Goal: Task Accomplishment & Management: Complete application form

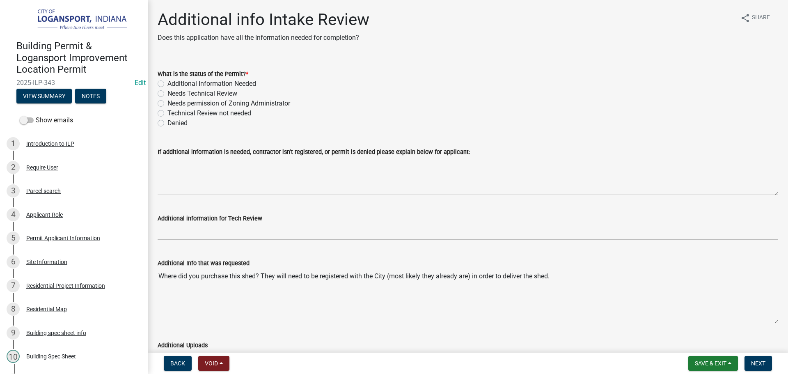
click at [167, 94] on label "Needs Technical Review" at bounding box center [202, 94] width 70 height 10
click at [167, 94] on input "Needs Technical Review" at bounding box center [169, 91] width 5 height 5
radio input "true"
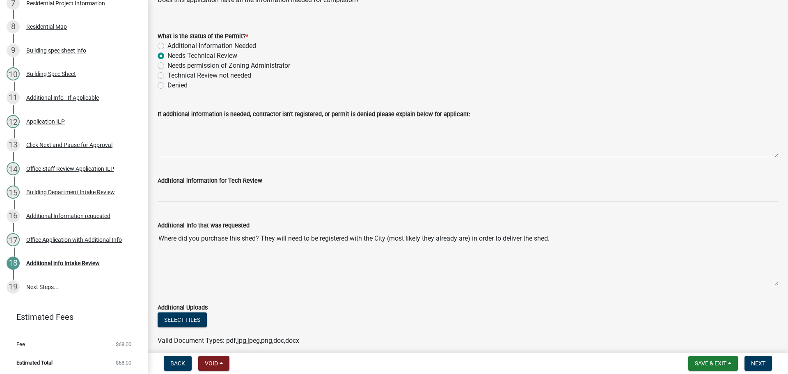
scroll to position [73, 0]
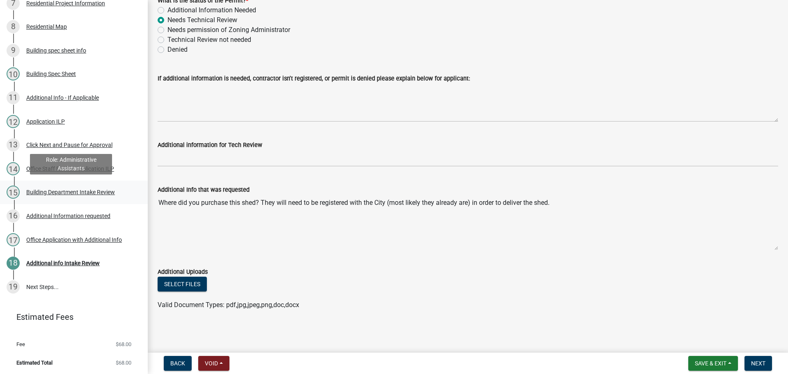
click at [62, 189] on div "Building Department Intake Review" at bounding box center [70, 192] width 89 height 6
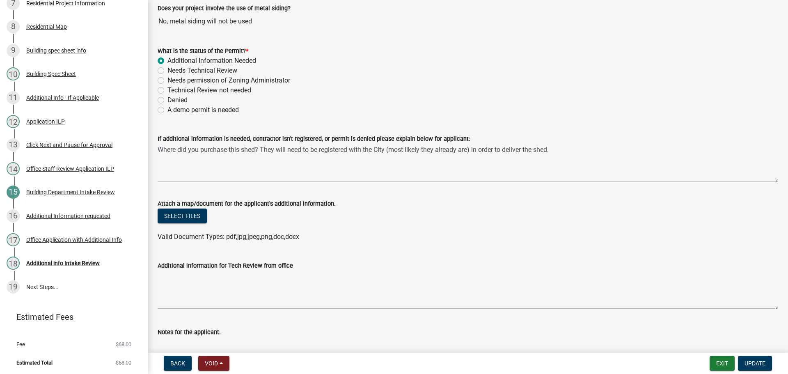
scroll to position [41, 0]
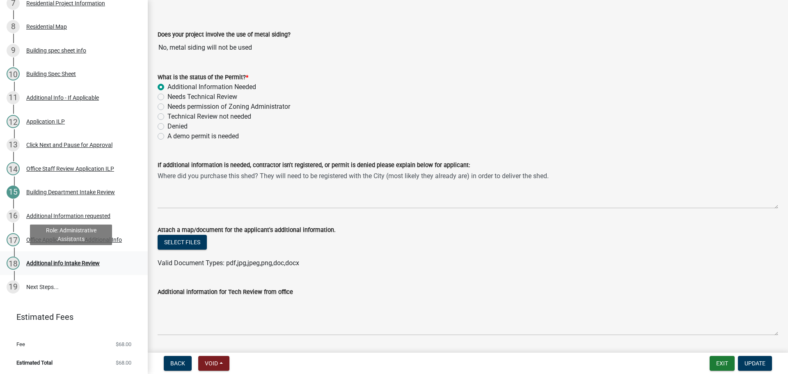
click at [74, 261] on div "Additional info Intake Review" at bounding box center [62, 263] width 73 height 6
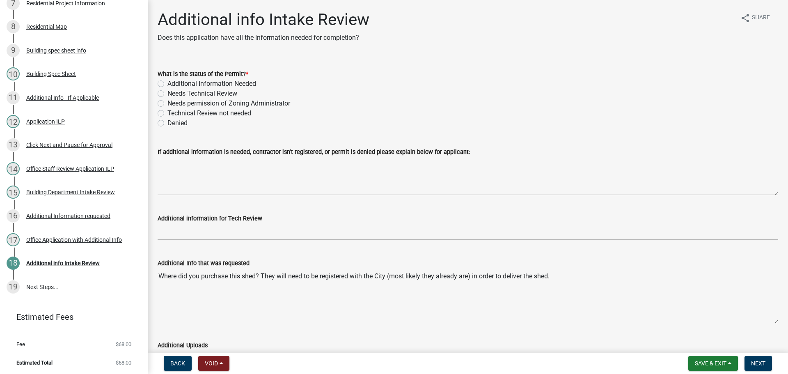
click at [167, 93] on label "Needs Technical Review" at bounding box center [202, 94] width 70 height 10
click at [167, 93] on input "Needs Technical Review" at bounding box center [169, 91] width 5 height 5
radio input "true"
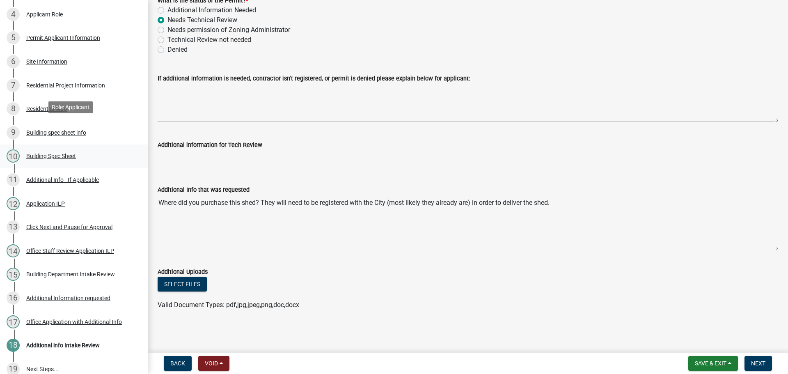
scroll to position [159, 0]
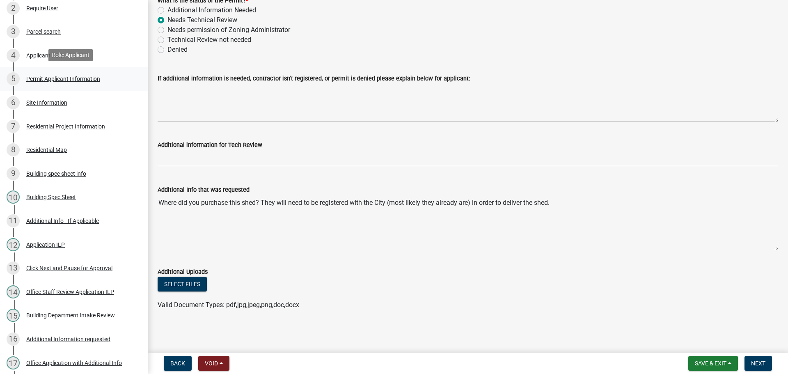
click at [31, 78] on div "Permit Applicant Information" at bounding box center [63, 79] width 74 height 6
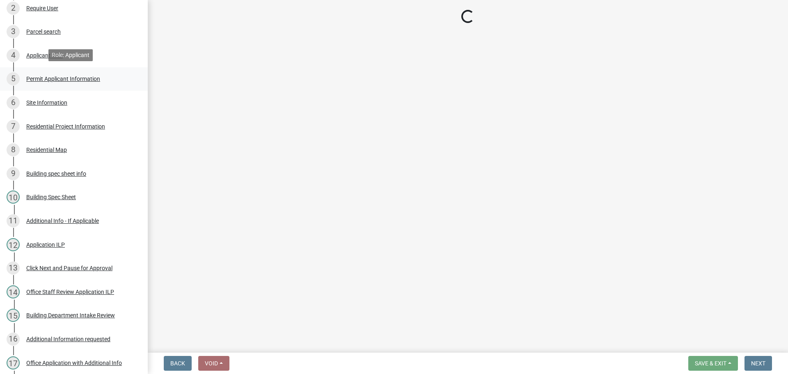
scroll to position [0, 0]
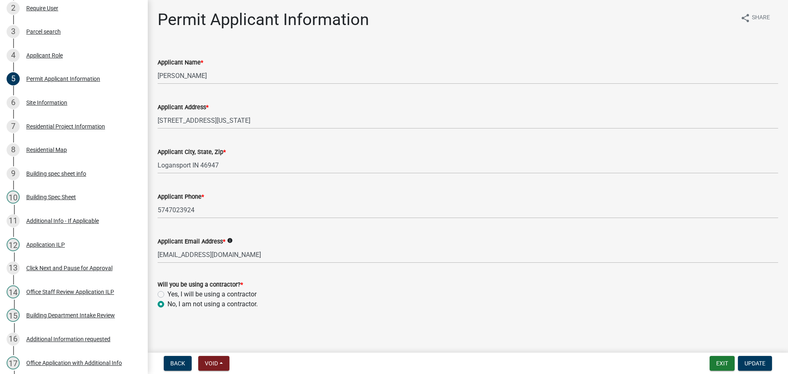
click at [167, 295] on label "Yes, I will be using a contractor" at bounding box center [211, 294] width 89 height 10
click at [167, 295] on input "Yes, I will be using a contractor" at bounding box center [169, 291] width 5 height 5
radio input "true"
click at [764, 365] on span "Update" at bounding box center [754, 363] width 21 height 7
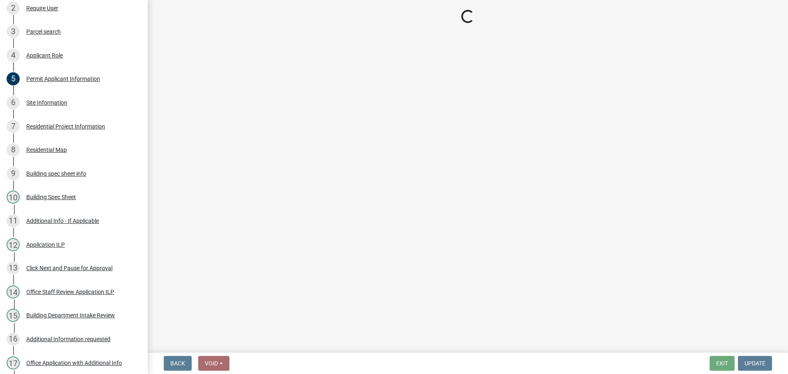
scroll to position [11, 0]
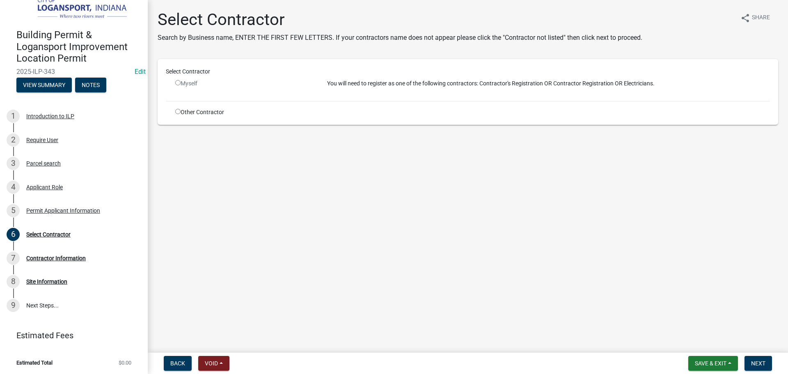
click at [175, 110] on input "radio" at bounding box center [177, 111] width 5 height 5
radio input "true"
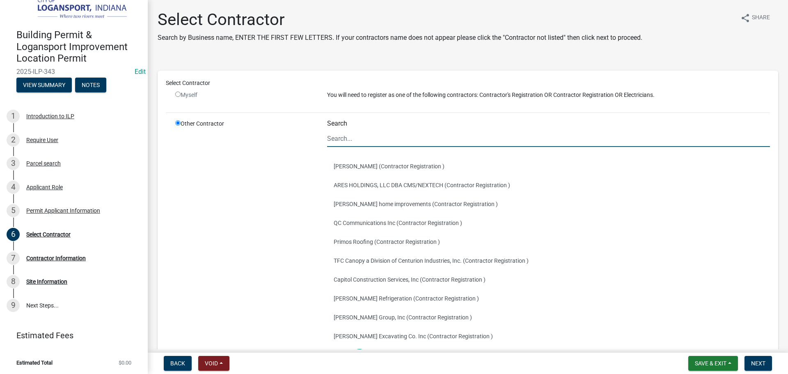
click at [332, 144] on input "Search" at bounding box center [548, 138] width 443 height 17
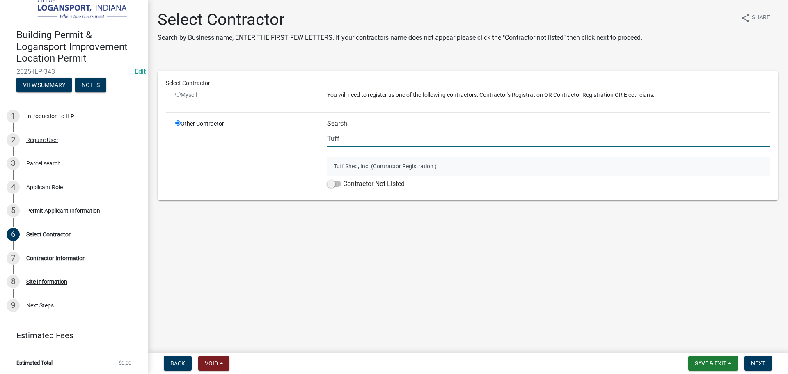
type input "Tuff"
click at [352, 168] on button "Tuff Shed, Inc. (Contractor Registration )" at bounding box center [548, 166] width 443 height 19
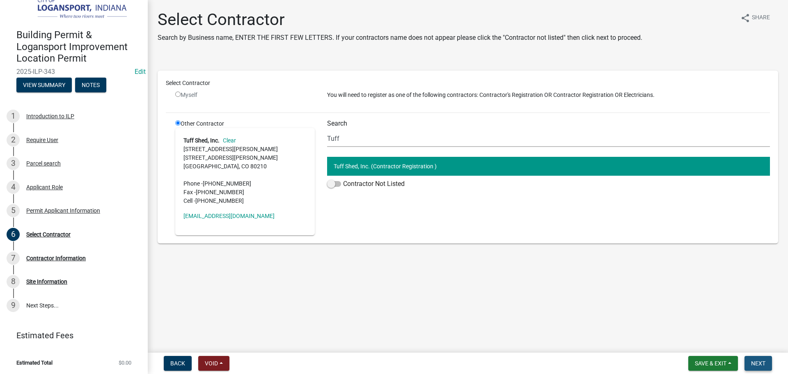
click at [747, 360] on button "Next" at bounding box center [757, 363] width 27 height 15
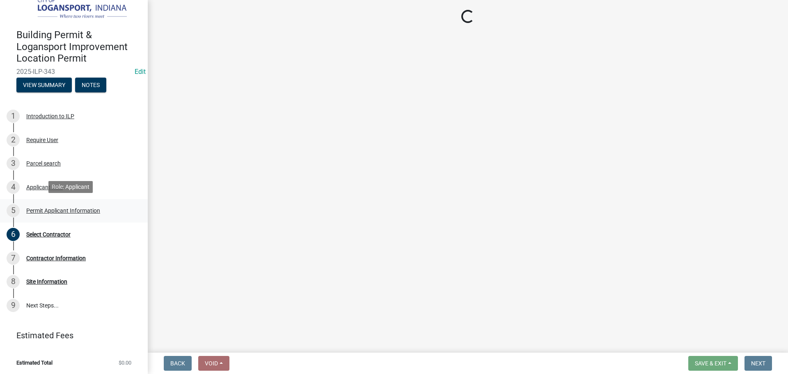
select select "62802869-e470-474a-8a4c-8dbe1ccdd5ac"
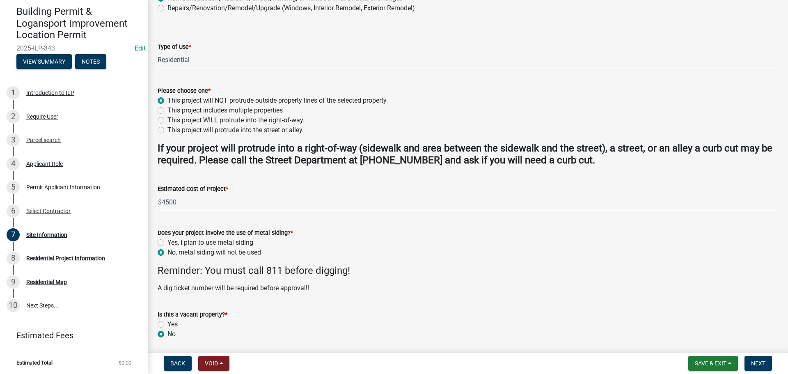
scroll to position [211, 0]
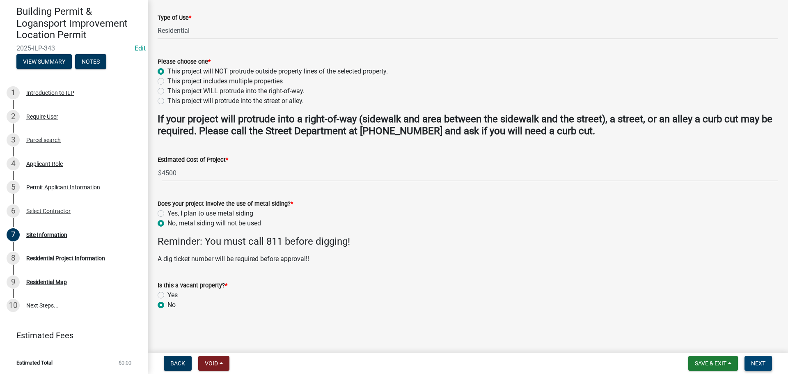
click at [763, 360] on span "Next" at bounding box center [758, 363] width 14 height 7
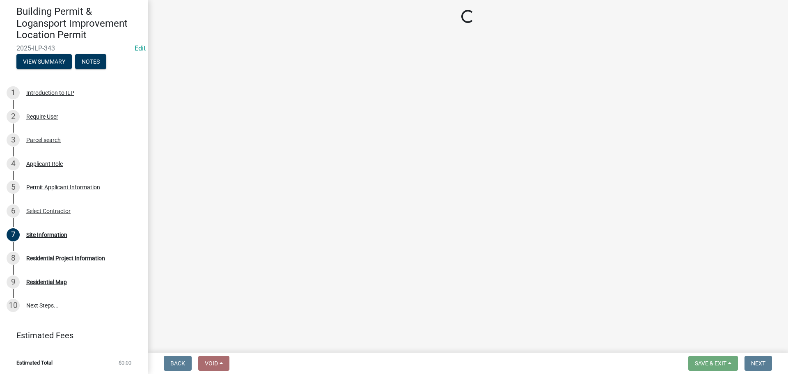
scroll to position [159, 0]
select select "379f7339-6ec9-4c1f-82ba-971c465cc0e0"
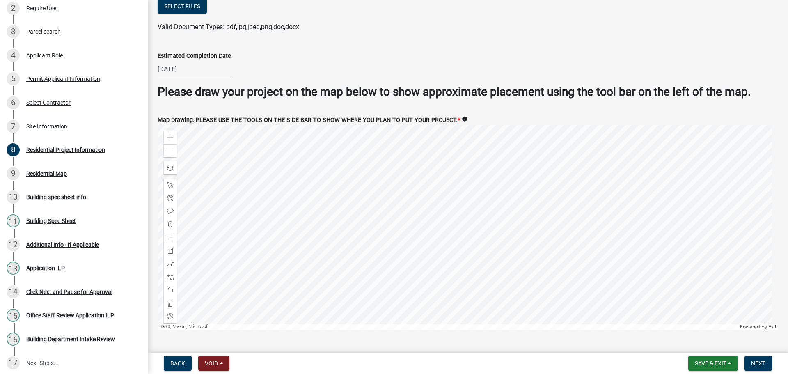
scroll to position [1608, 0]
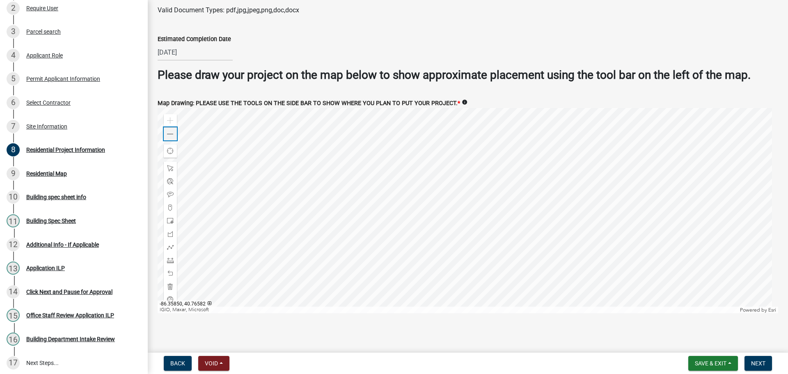
click at [169, 133] on span at bounding box center [170, 134] width 7 height 7
click at [760, 355] on nav "Back Void Withdraw Lock Expire Void Save & Exit Save Save & Exit Next" at bounding box center [468, 363] width 640 height 21
click at [756, 362] on span "Next" at bounding box center [758, 363] width 14 height 7
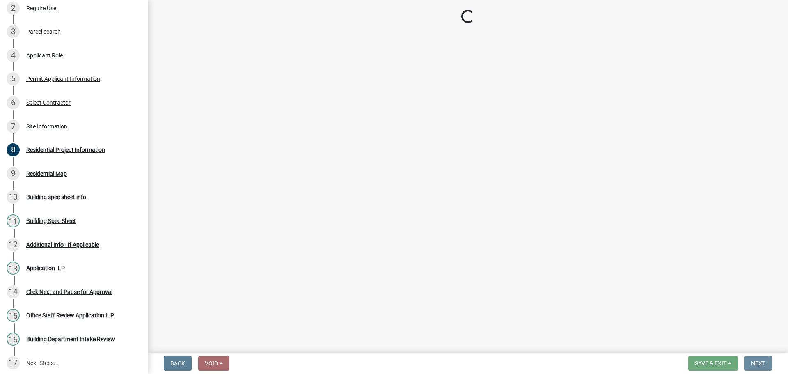
scroll to position [0, 0]
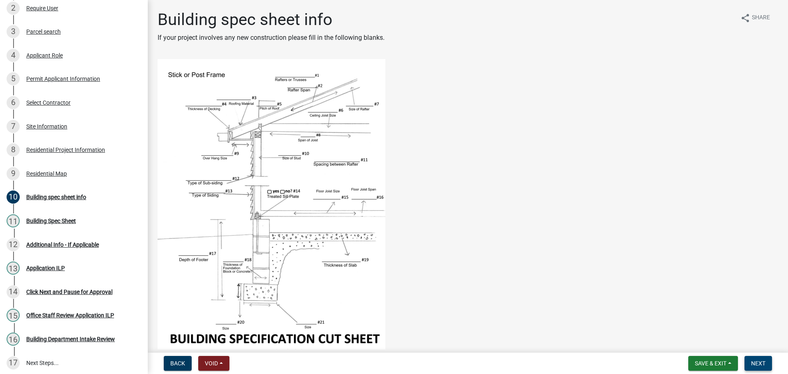
click at [756, 362] on span "Next" at bounding box center [758, 363] width 14 height 7
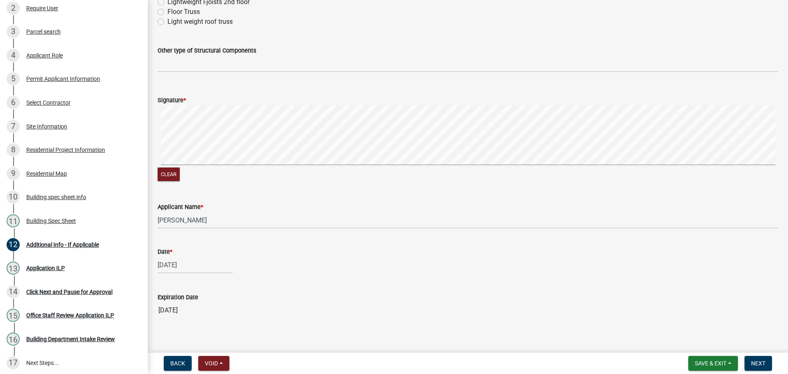
scroll to position [450, 0]
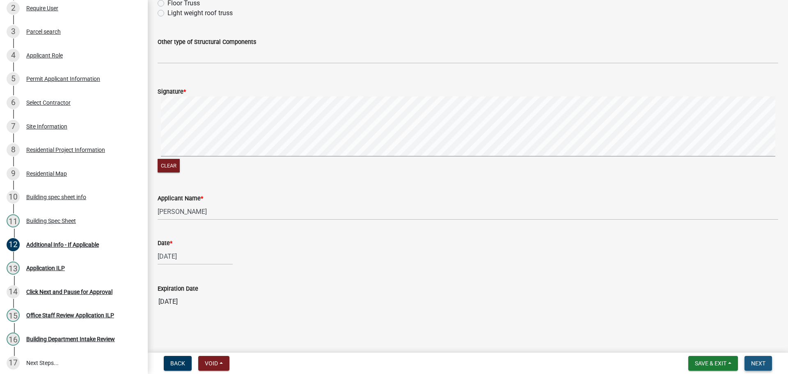
click at [761, 357] on button "Next" at bounding box center [757, 363] width 27 height 15
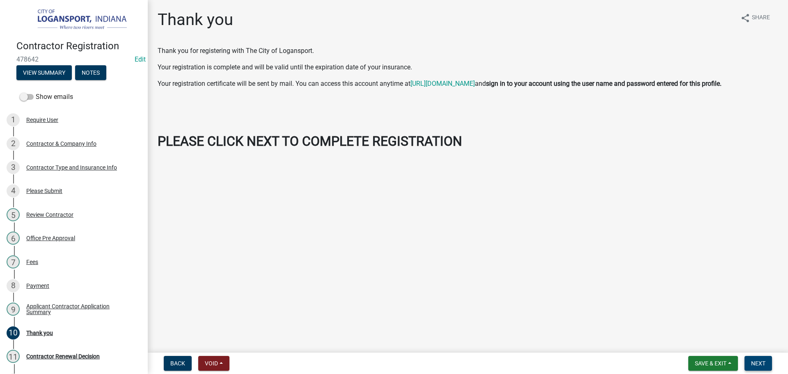
click at [758, 360] on span "Next" at bounding box center [758, 363] width 14 height 7
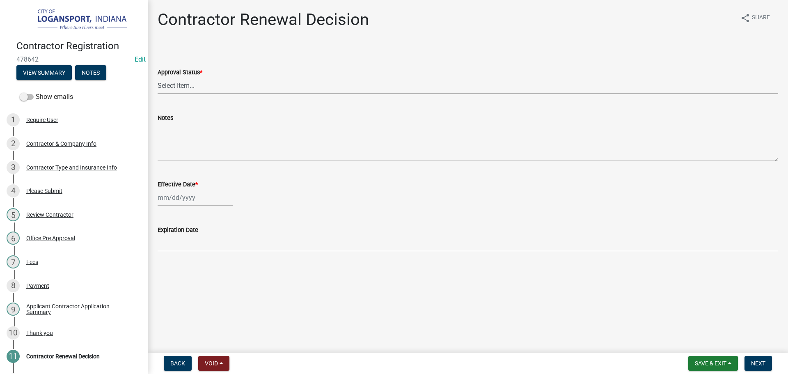
click at [231, 85] on select "Select Item... Approved Denied" at bounding box center [468, 85] width 621 height 17
click at [158, 77] on select "Select Item... Approved Denied" at bounding box center [468, 85] width 621 height 17
select select "30db8998-795d-4bbe-8e49-f1ade8865815"
click at [195, 199] on div at bounding box center [195, 197] width 75 height 17
select select "9"
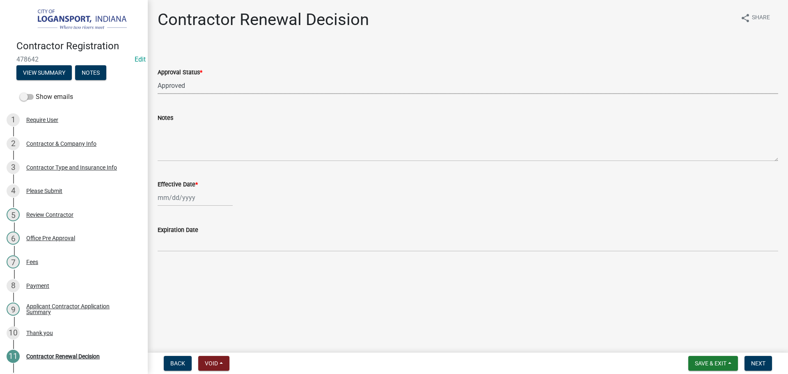
select select "2025"
click at [179, 266] on div "16" at bounding box center [178, 267] width 13 height 13
type input "09/16/2025"
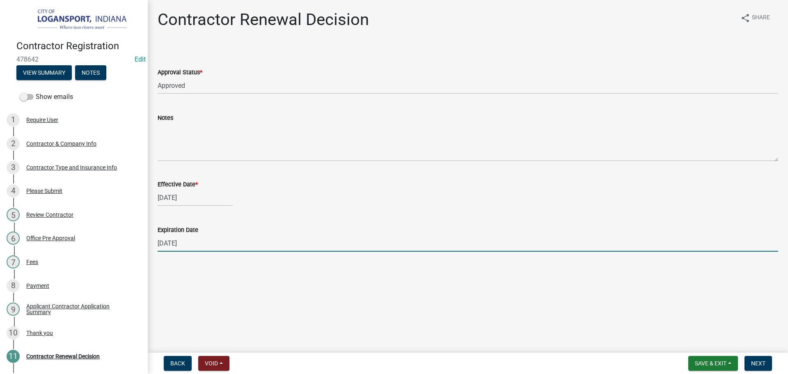
click at [201, 243] on input "12/31/2025" at bounding box center [468, 243] width 621 height 17
type input "09/13/2026"
click at [759, 362] on span "Next" at bounding box center [758, 363] width 14 height 7
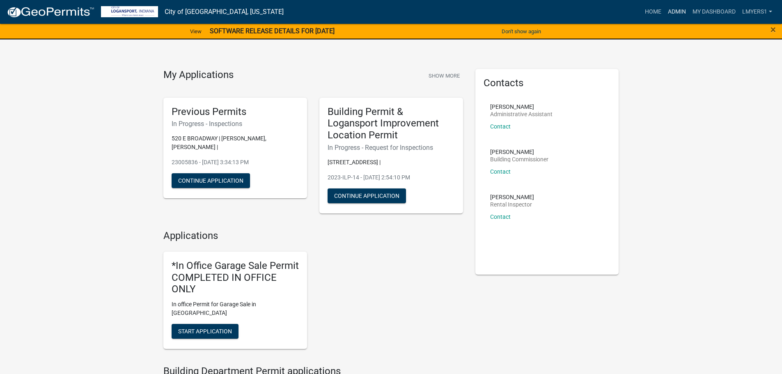
click at [674, 9] on link "Admin" at bounding box center [676, 12] width 25 height 16
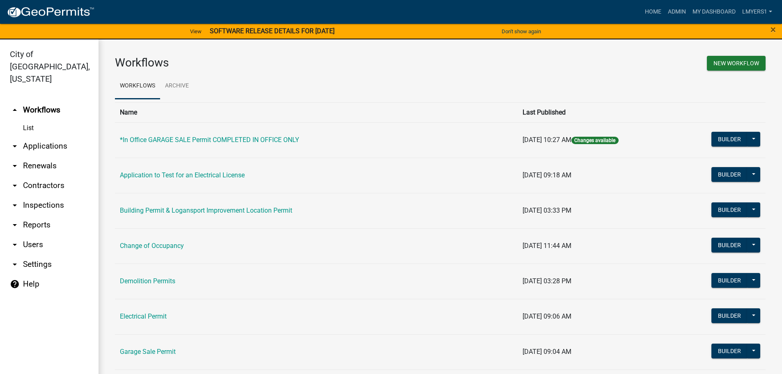
click at [56, 136] on link "arrow_drop_down Applications" at bounding box center [49, 146] width 98 height 20
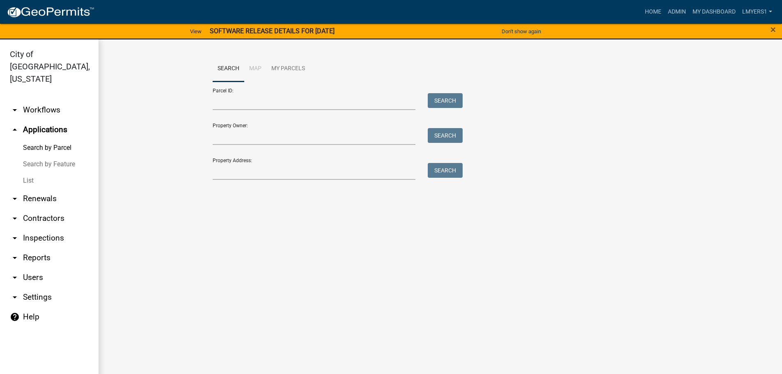
drag, startPoint x: 27, startPoint y: 169, endPoint x: 36, endPoint y: 164, distance: 9.9
click at [28, 172] on link "List" at bounding box center [49, 180] width 98 height 16
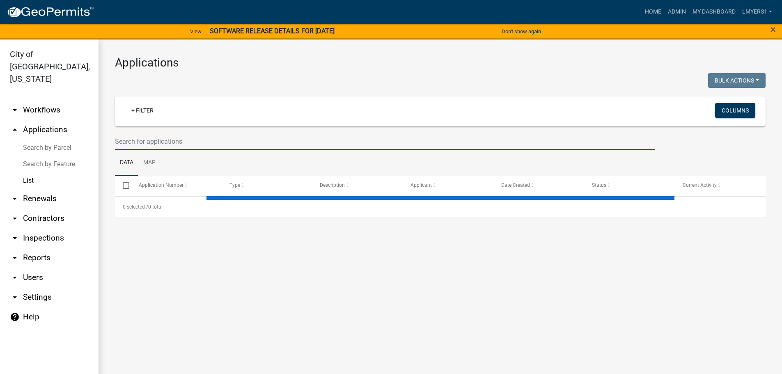
click at [190, 143] on input "text" at bounding box center [385, 141] width 540 height 17
select select "3: 100"
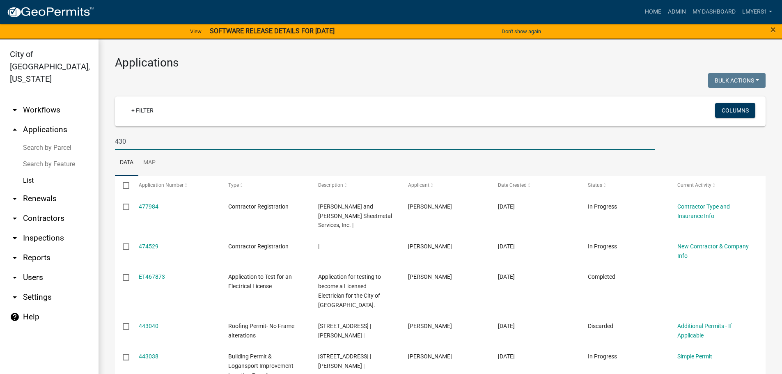
click at [224, 146] on input "430" at bounding box center [385, 141] width 540 height 17
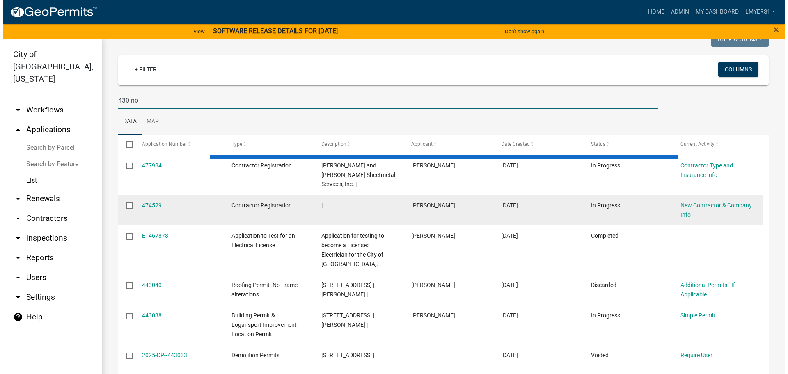
scroll to position [33, 0]
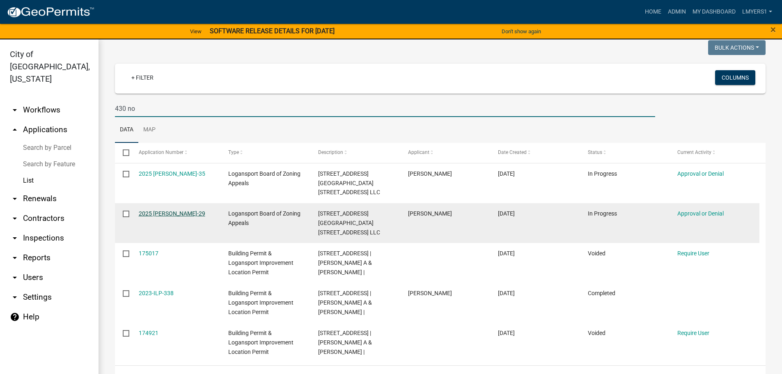
type input "430 no"
click at [174, 210] on link "2025 Logan BZA-29" at bounding box center [172, 213] width 66 height 7
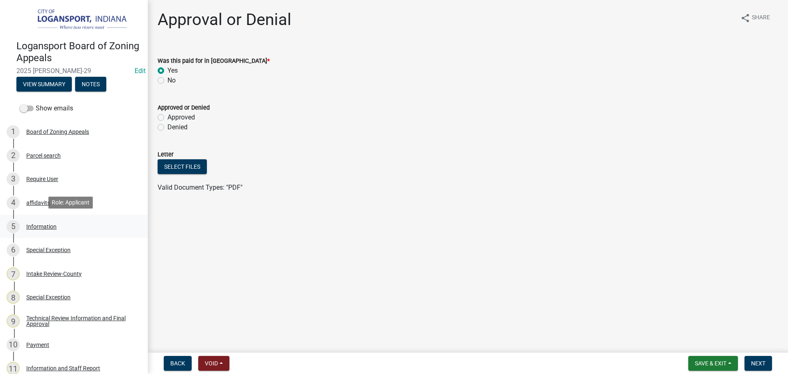
click at [50, 224] on div "Information" at bounding box center [41, 227] width 30 height 6
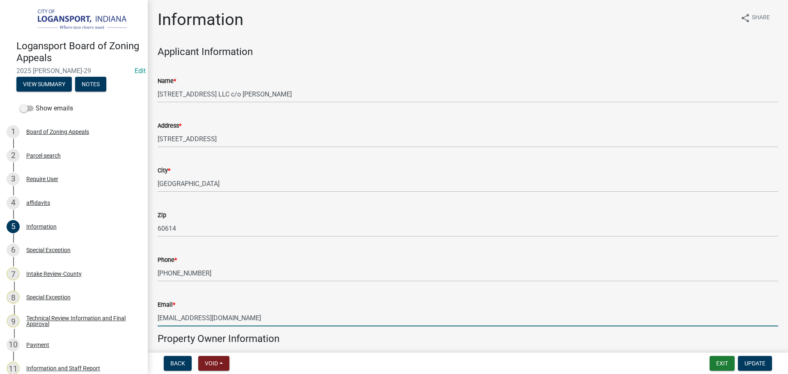
click at [189, 317] on input "JoeDiCosola@Gmail.com" at bounding box center [468, 317] width 621 height 17
click at [189, 318] on input "JoeDiCosola@Gmail.com" at bounding box center [468, 317] width 621 height 17
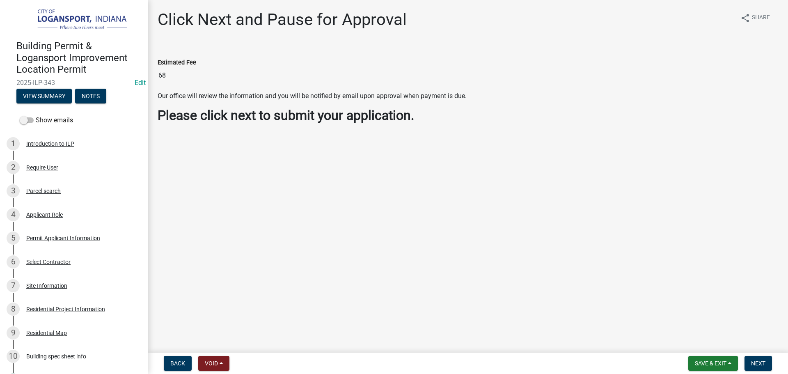
scroll to position [159, 0]
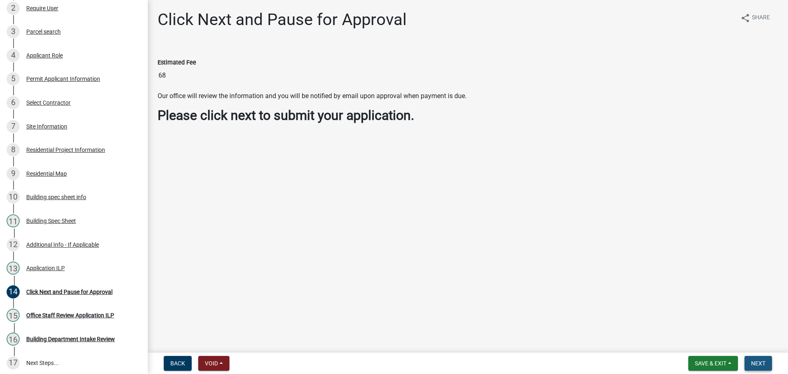
click at [759, 366] on span "Next" at bounding box center [758, 363] width 14 height 7
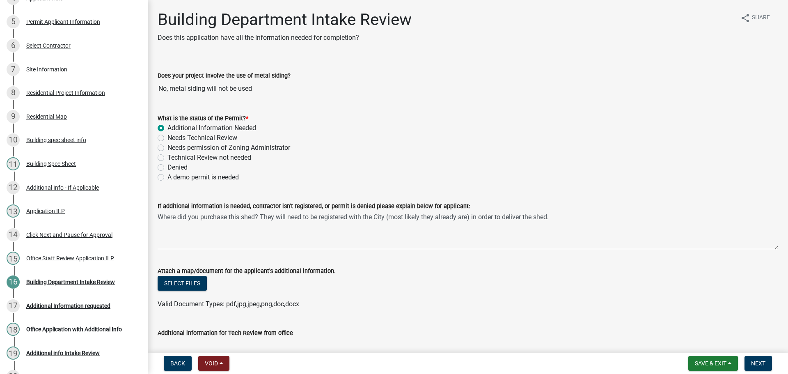
scroll to position [287, 0]
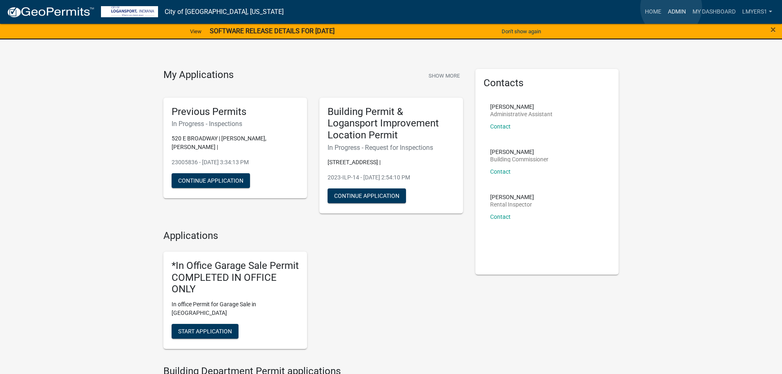
click at [671, 7] on link "Admin" at bounding box center [676, 12] width 25 height 16
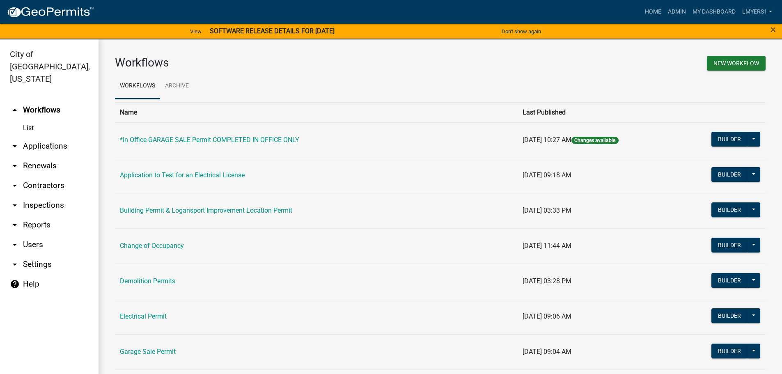
click at [50, 136] on link "arrow_drop_down Applications" at bounding box center [49, 146] width 98 height 20
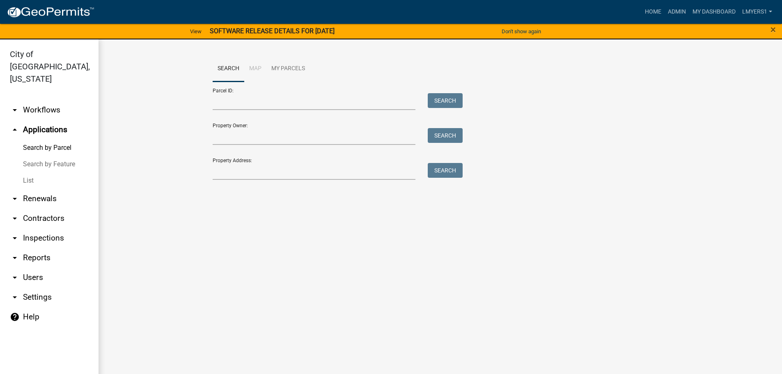
click at [32, 156] on link "Search by Feature" at bounding box center [49, 164] width 98 height 16
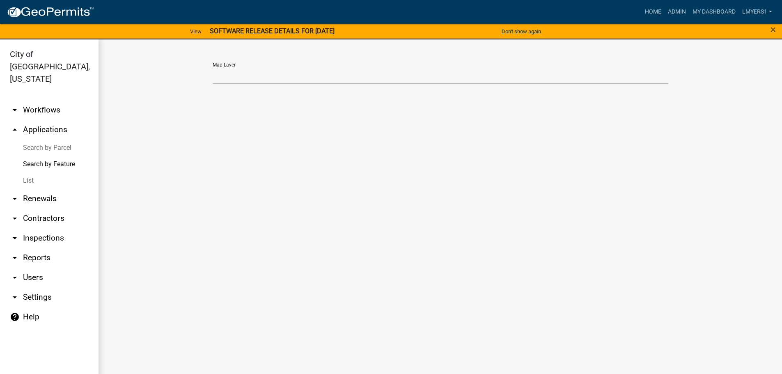
click at [29, 172] on link "List" at bounding box center [49, 180] width 98 height 16
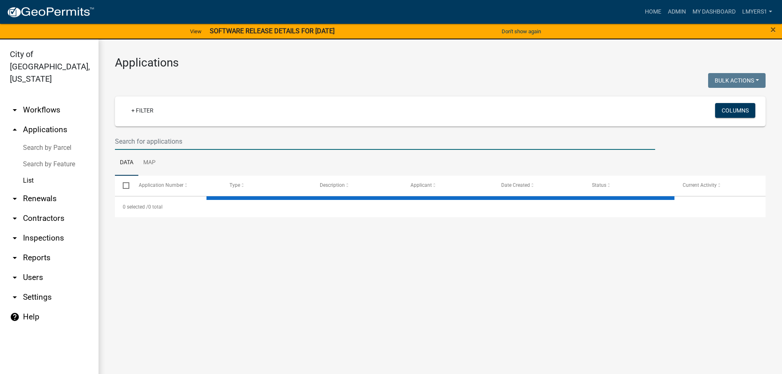
click at [130, 144] on input "text" at bounding box center [385, 141] width 540 height 17
select select "3: 100"
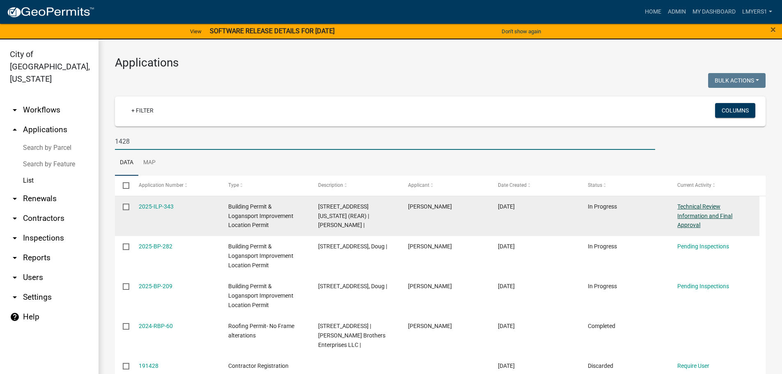
type input "1428"
click at [700, 208] on link "Technical Review Information and Final Approval" at bounding box center [704, 215] width 55 height 25
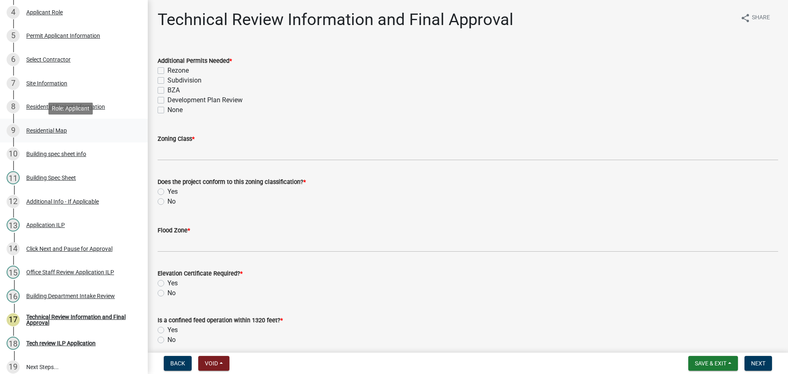
scroll to position [200, 0]
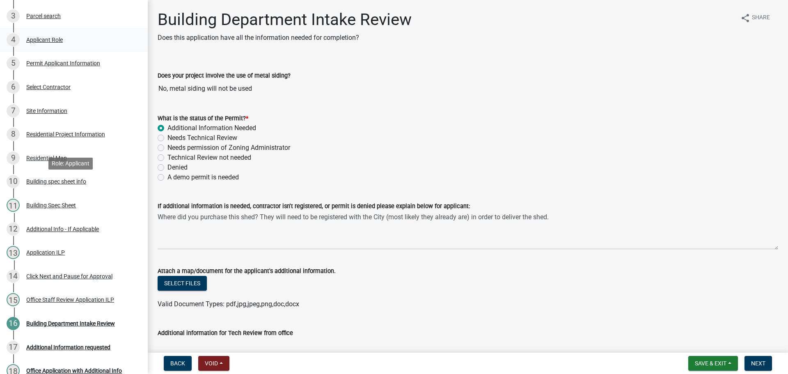
scroll to position [287, 0]
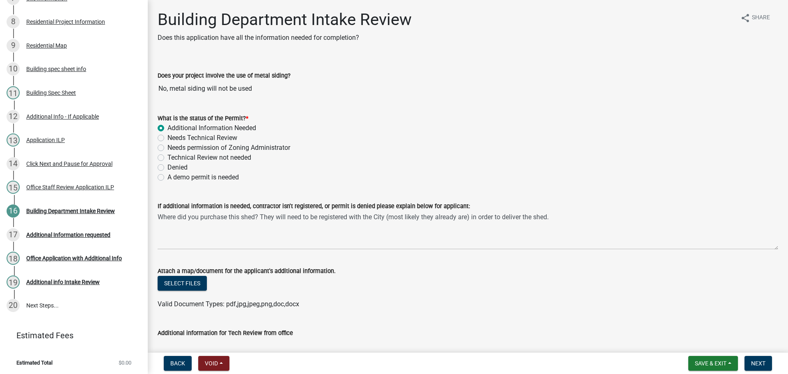
click at [167, 137] on label "Needs Technical Review" at bounding box center [202, 138] width 70 height 10
click at [167, 137] on input "Needs Technical Review" at bounding box center [169, 135] width 5 height 5
radio input "true"
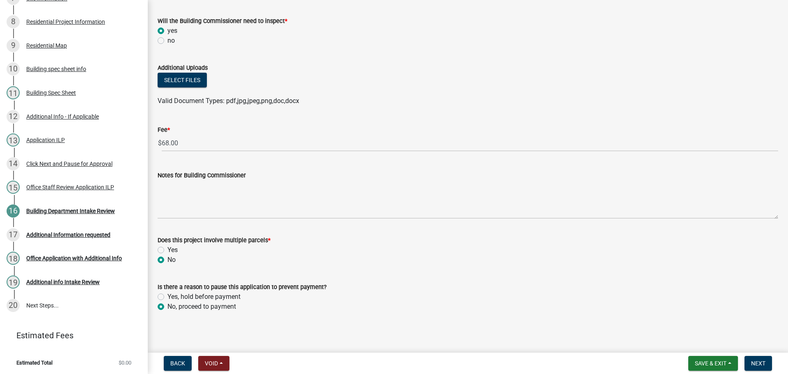
scroll to position [423, 0]
click at [760, 365] on span "Next" at bounding box center [758, 363] width 14 height 7
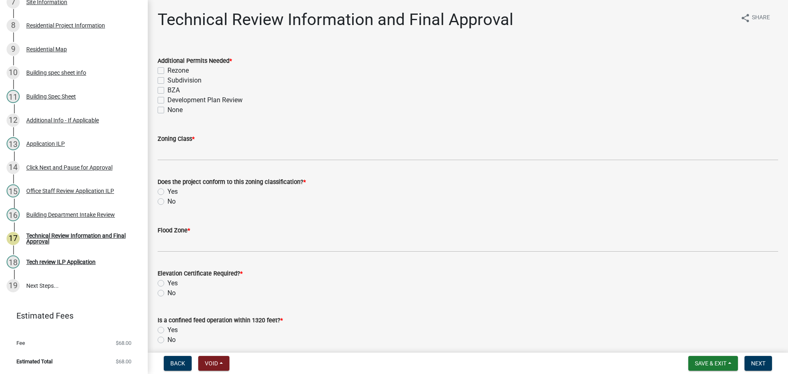
scroll to position [263, 0]
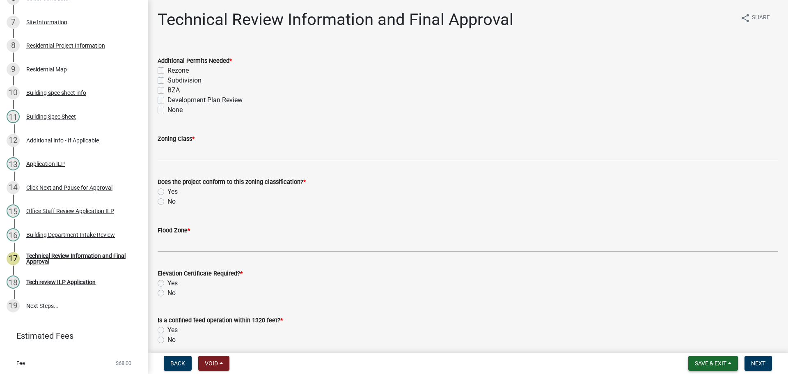
click at [709, 364] on span "Save & Exit" at bounding box center [711, 363] width 32 height 7
click at [701, 341] on button "Save & Exit" at bounding box center [705, 342] width 66 height 20
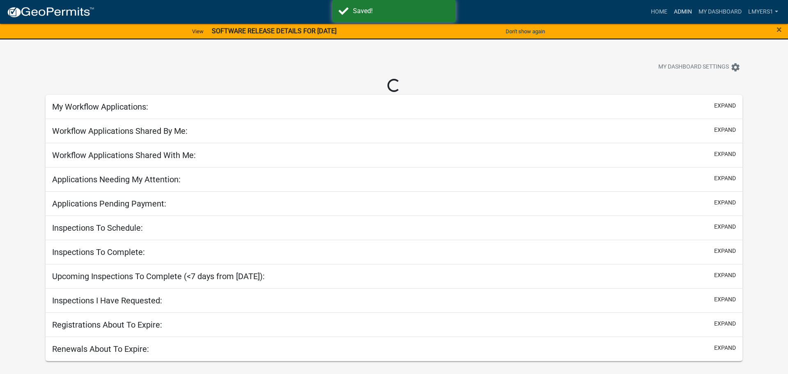
click at [680, 11] on link "Admin" at bounding box center [683, 12] width 25 height 16
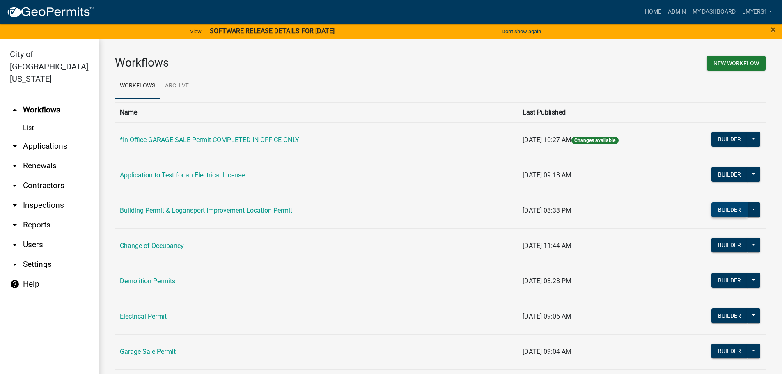
click at [713, 212] on button "Builder" at bounding box center [729, 209] width 36 height 15
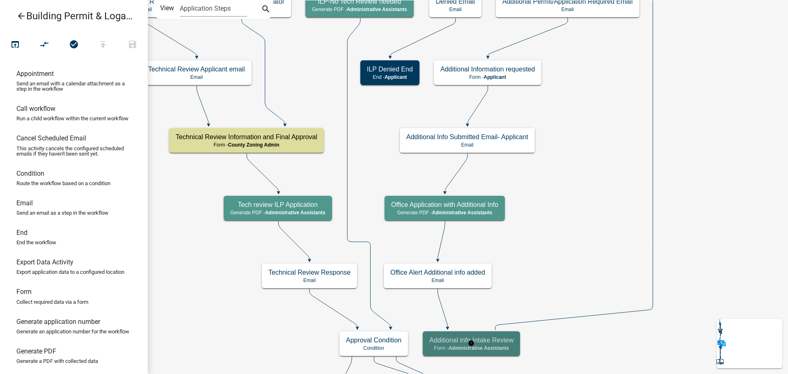
click at [474, 347] on span "Administrative Assistants" at bounding box center [479, 348] width 60 height 6
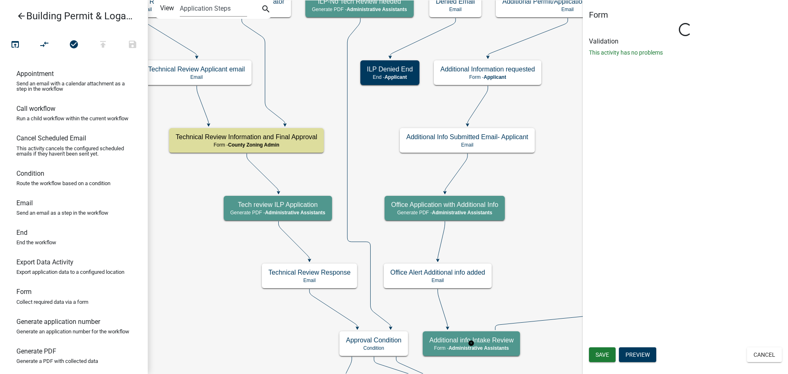
select select "90D19790-074D-4AC2-86B6-E9A543EC8F7A"
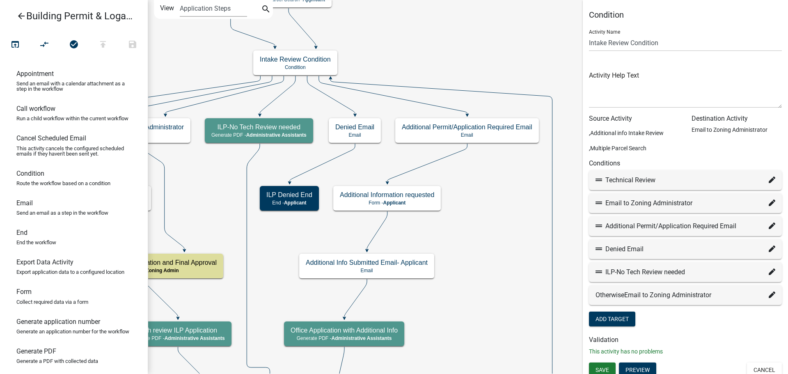
click at [769, 274] on icon at bounding box center [772, 271] width 7 height 7
select select "88: 8f51a83a-1c47-44ab-8dbd-1a72b6308e05"
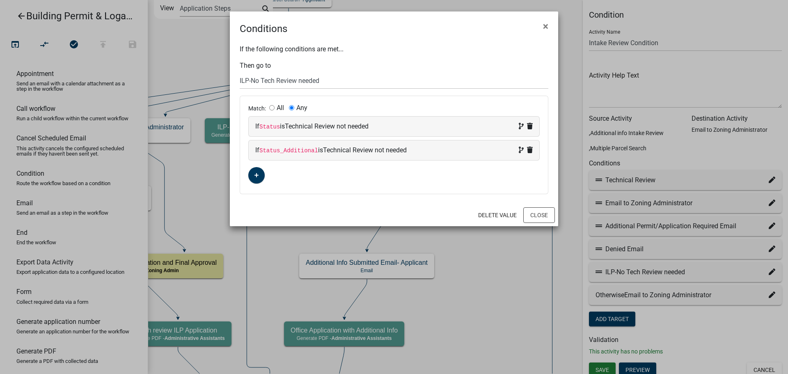
drag, startPoint x: 403, startPoint y: 22, endPoint x: 405, endPoint y: 37, distance: 15.6
click at [536, 29] on div "Conditions ×" at bounding box center [394, 23] width 328 height 25
click at [544, 26] on span "×" at bounding box center [545, 26] width 5 height 11
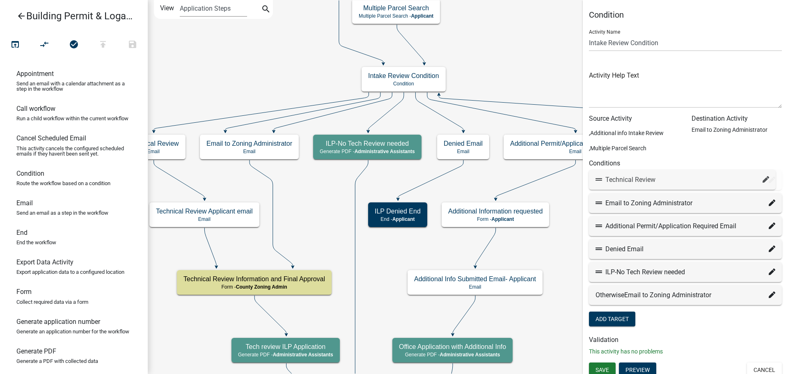
click at [763, 180] on div "Technical Review" at bounding box center [686, 180] width 180 height 10
click at [769, 180] on icon at bounding box center [772, 179] width 7 height 7
select select "33: 8207cde7-b317-417e-8287-afe55a3eb935"
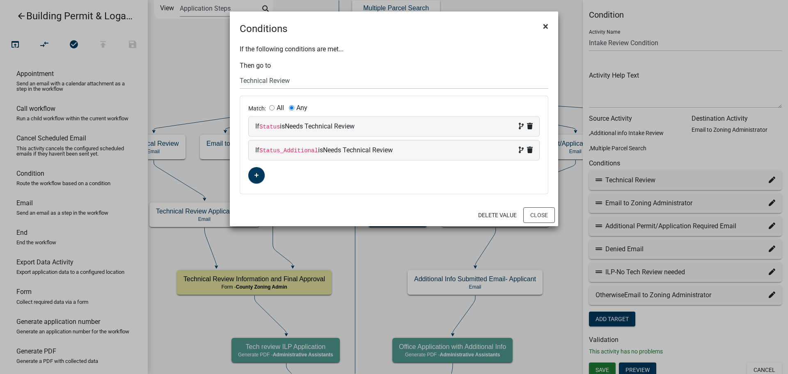
click at [546, 25] on span "×" at bounding box center [545, 26] width 5 height 11
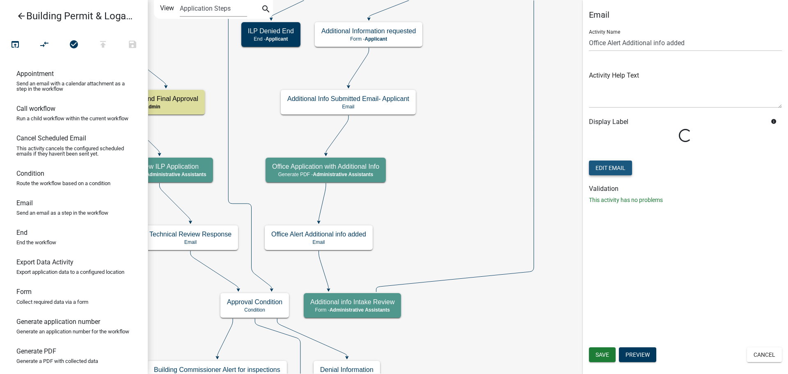
click at [616, 170] on button "Edit Email" at bounding box center [610, 167] width 43 height 15
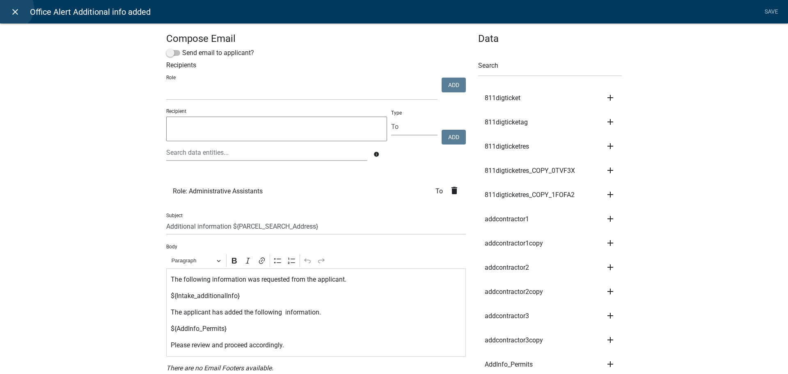
click at [13, 8] on icon "close" at bounding box center [15, 12] width 10 height 10
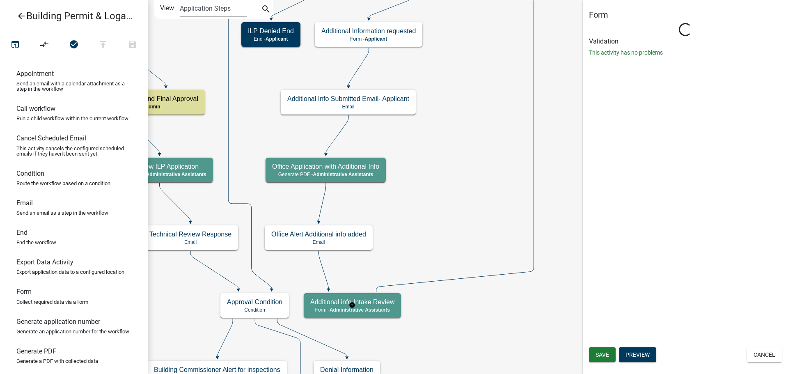
select select "90D19790-074D-4AC2-86B6-E9A543EC8F7A"
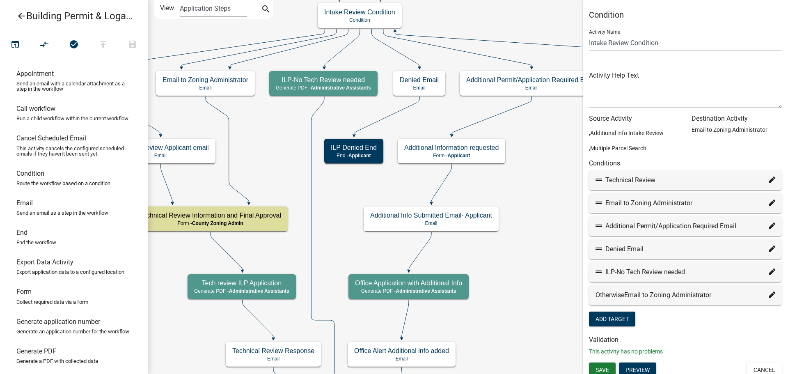
click at [769, 270] on icon at bounding box center [772, 271] width 7 height 7
select select "88: 8f51a83a-1c47-44ab-8dbd-1a72b6308e05"
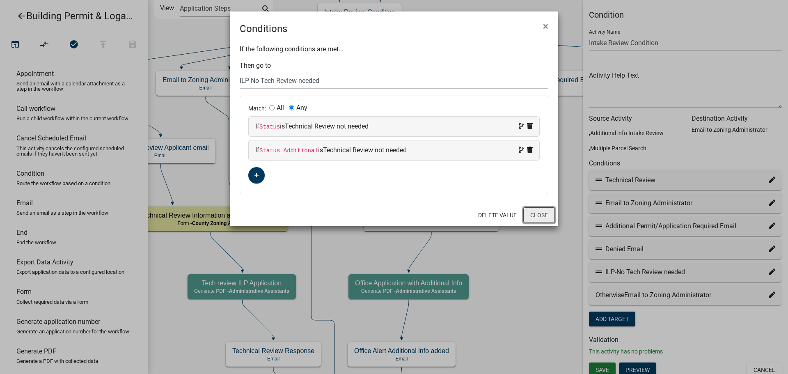
click at [543, 217] on button "Close" at bounding box center [539, 215] width 32 height 16
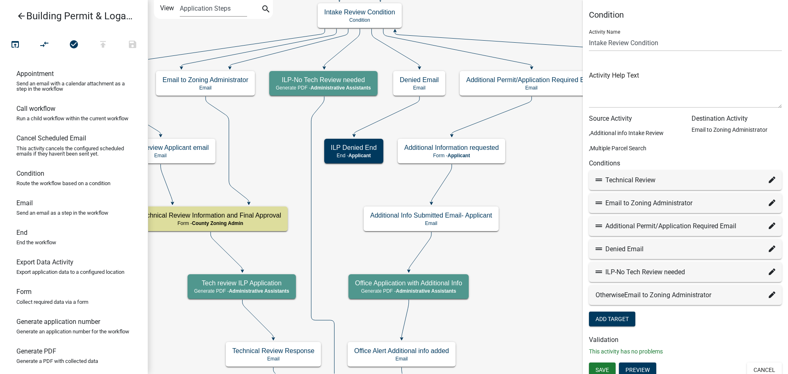
click at [769, 224] on icon at bounding box center [772, 225] width 7 height 7
select select "11: 1bc38f5f-fcfb-4436-b185-67d056ef1325"
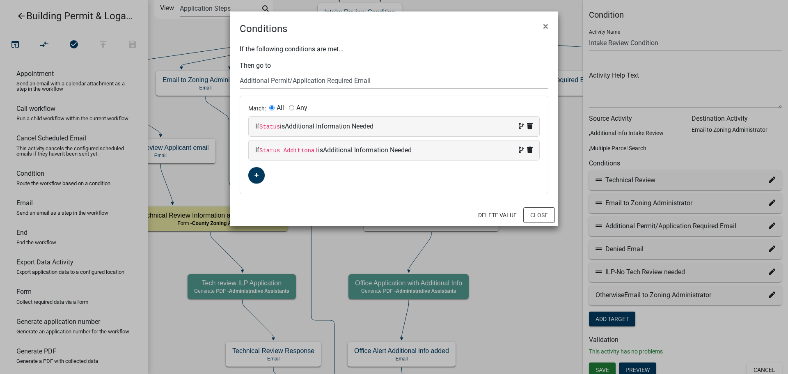
click at [291, 107] on input "Any" at bounding box center [291, 107] width 5 height 5
radio input "true"
radio input "false"
click at [538, 215] on button "Close" at bounding box center [539, 215] width 32 height 16
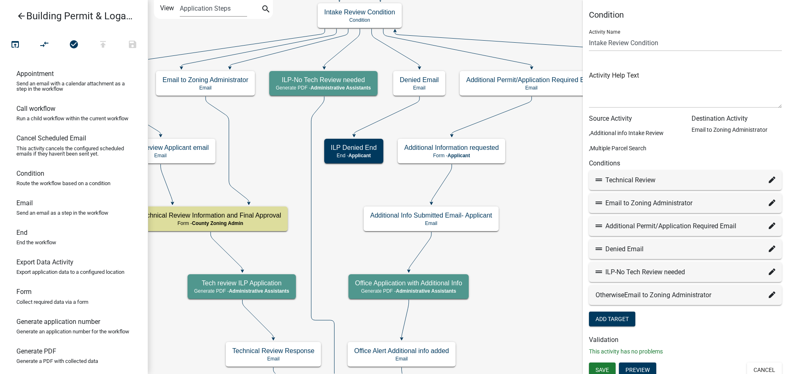
click at [762, 224] on div "Additional Permit/Application Required Email" at bounding box center [686, 226] width 180 height 10
click at [769, 226] on icon at bounding box center [772, 225] width 7 height 7
select select "11: 1bc38f5f-fcfb-4436-b185-67d056ef1325"
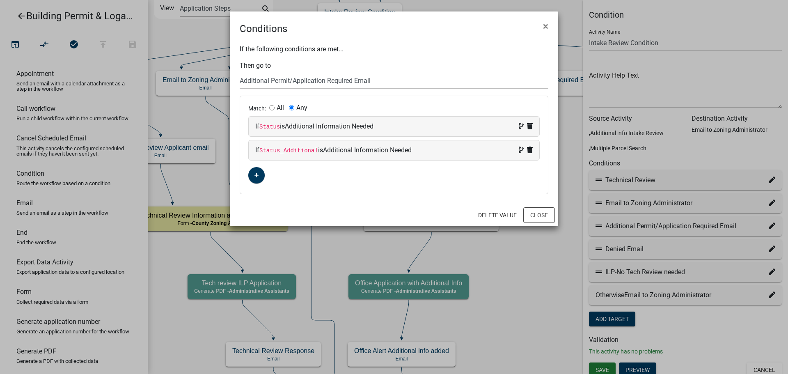
click at [767, 226] on ngb-modal-window "Conditions × If the following conditions are met... Then go to Choose... Start …" at bounding box center [394, 187] width 788 height 374
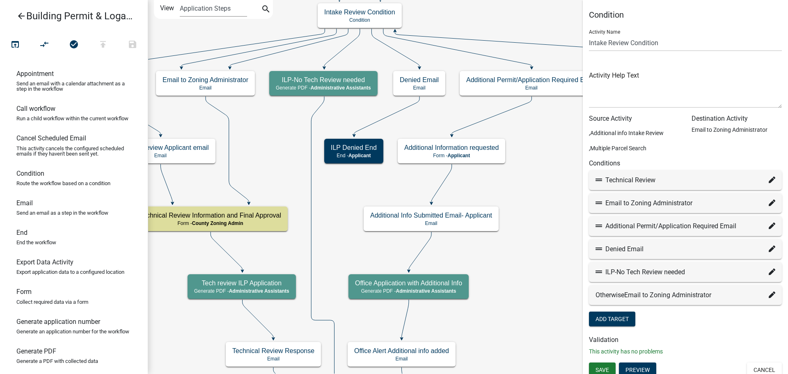
click at [769, 202] on icon at bounding box center [772, 202] width 7 height 7
select select "38: 474fc6d6-c556-4fb0-8f93-385d01215d21"
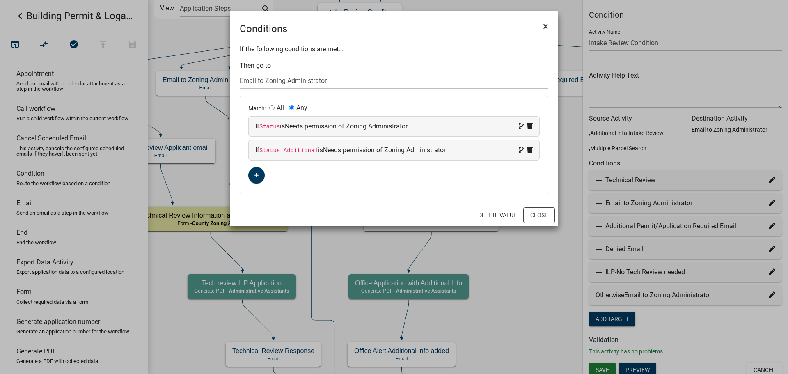
click at [544, 27] on span "×" at bounding box center [545, 26] width 5 height 11
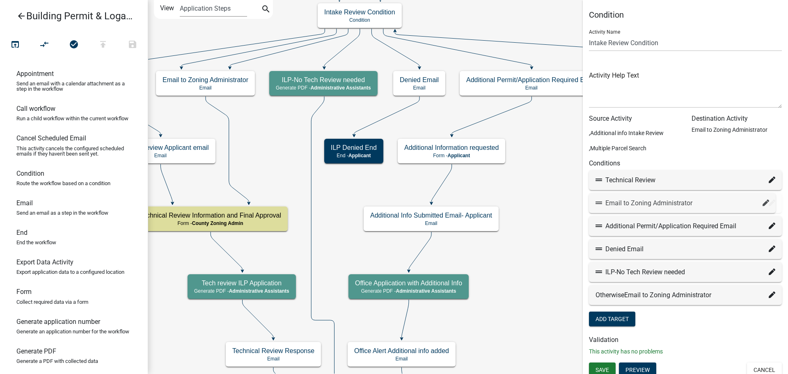
click at [769, 202] on icon at bounding box center [772, 202] width 7 height 7
select select "38: 474fc6d6-c556-4fb0-8f93-385d01215d21"
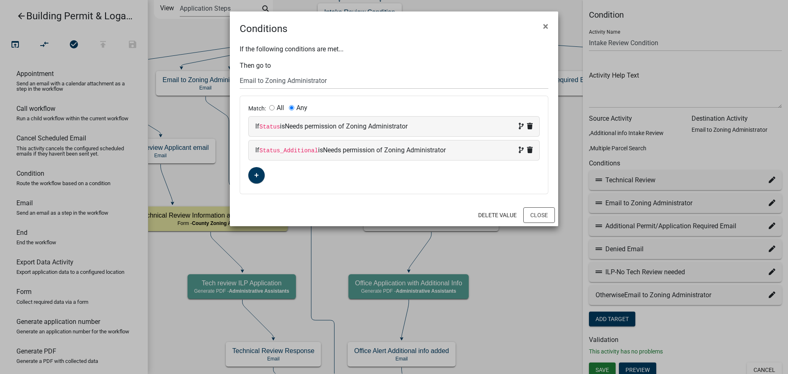
click at [765, 171] on ngb-modal-window "Conditions × If the following conditions are met... Then go to Choose... Start …" at bounding box center [394, 187] width 788 height 374
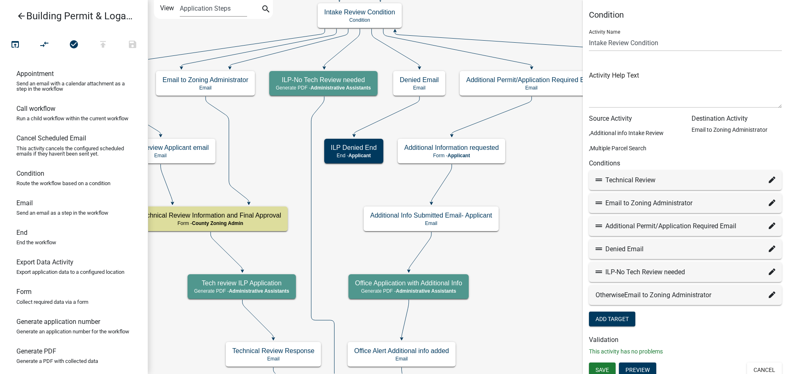
click at [769, 181] on icon at bounding box center [772, 179] width 7 height 7
select select "33: 8207cde7-b317-417e-8287-afe55a3eb935"
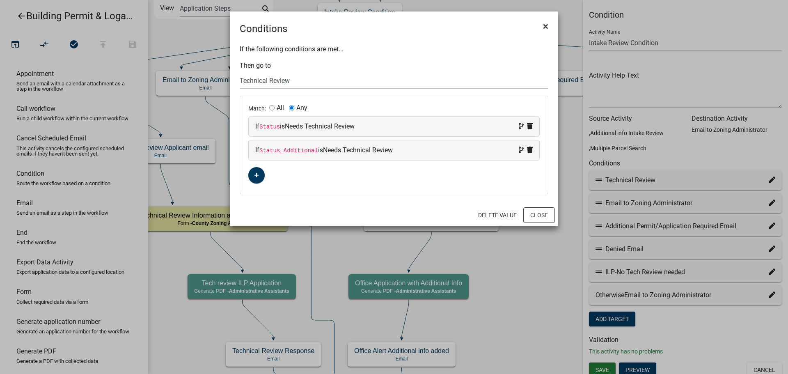
click at [545, 25] on span "×" at bounding box center [545, 26] width 5 height 11
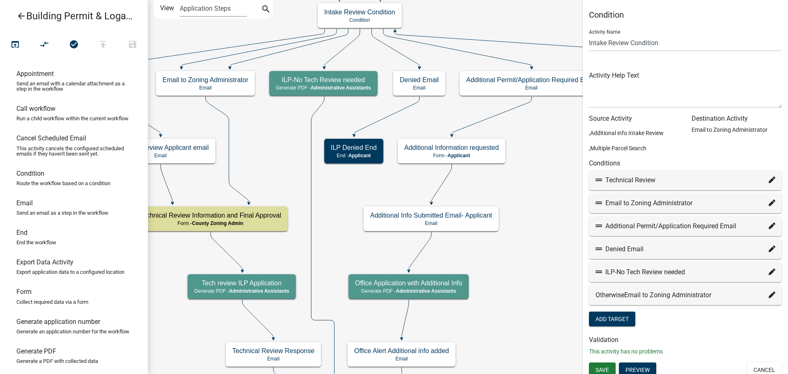
click at [769, 271] on icon at bounding box center [772, 271] width 7 height 7
select select "88: 8f51a83a-1c47-44ab-8dbd-1a72b6308e05"
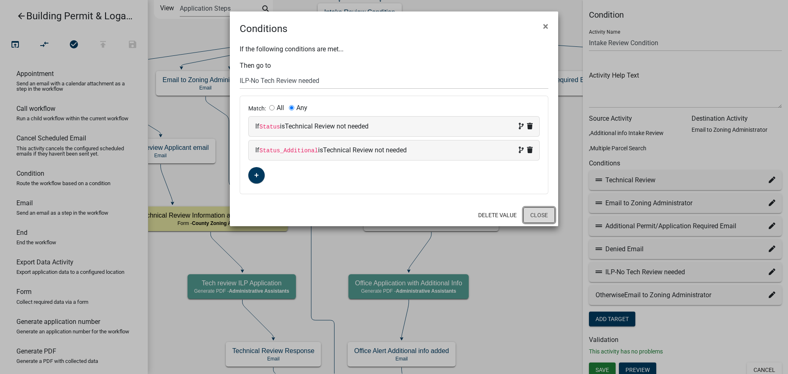
drag, startPoint x: 536, startPoint y: 219, endPoint x: 582, endPoint y: 287, distance: 82.4
click at [536, 220] on button "Close" at bounding box center [539, 215] width 32 height 16
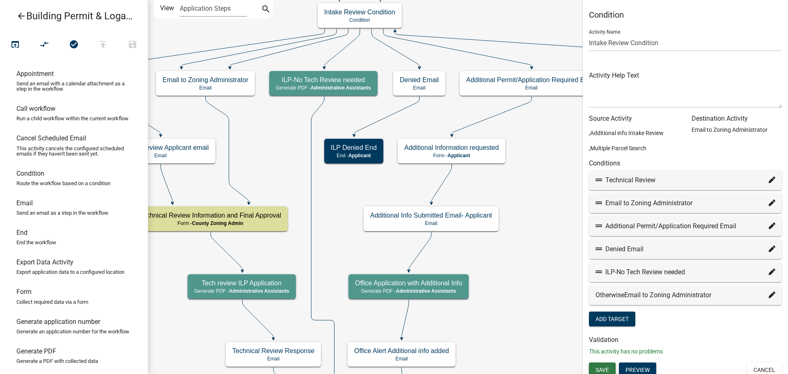
click at [603, 363] on button "Save" at bounding box center [602, 369] width 27 height 15
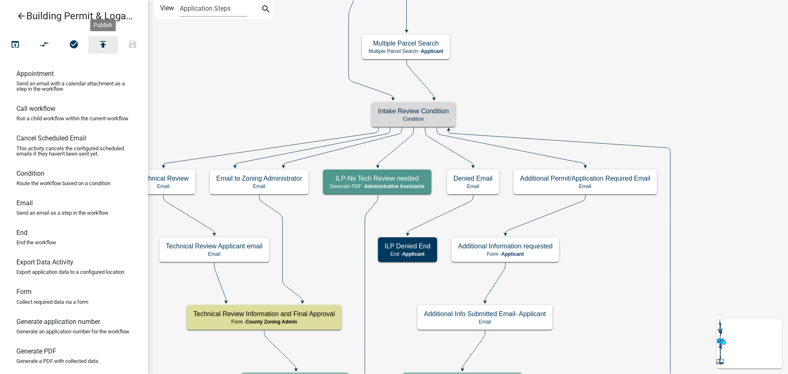
click at [108, 42] on icon "publish" at bounding box center [103, 44] width 10 height 11
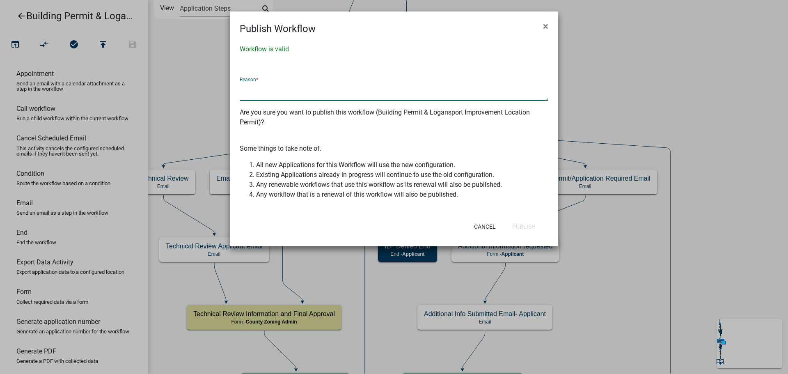
click at [296, 94] on textarea at bounding box center [394, 91] width 309 height 19
type textarea "updated intake condition, additional"
click at [535, 224] on button "Publish" at bounding box center [524, 226] width 37 height 15
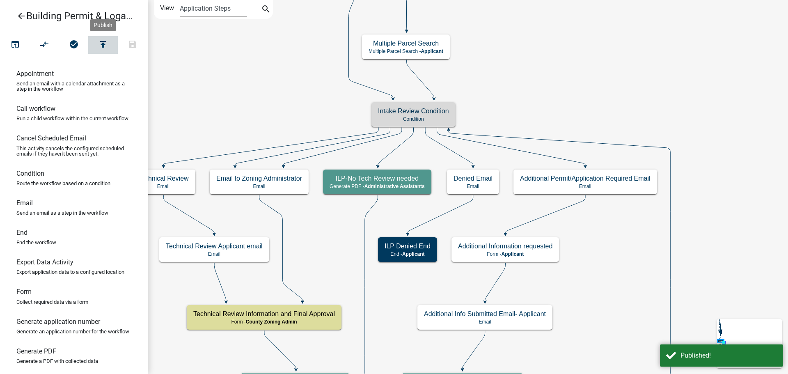
click at [106, 44] on icon "publish" at bounding box center [103, 44] width 10 height 11
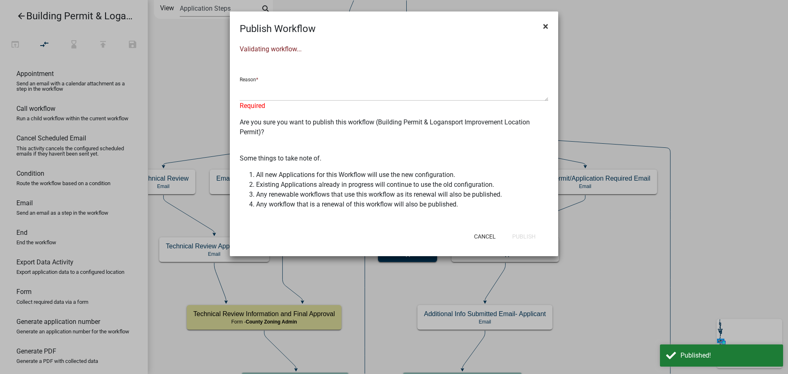
click at [545, 25] on span "×" at bounding box center [545, 26] width 5 height 11
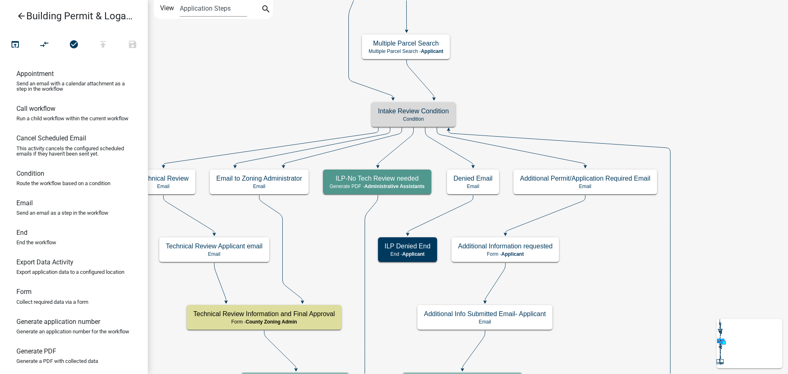
click at [20, 16] on icon "arrow_back" at bounding box center [21, 16] width 10 height 11
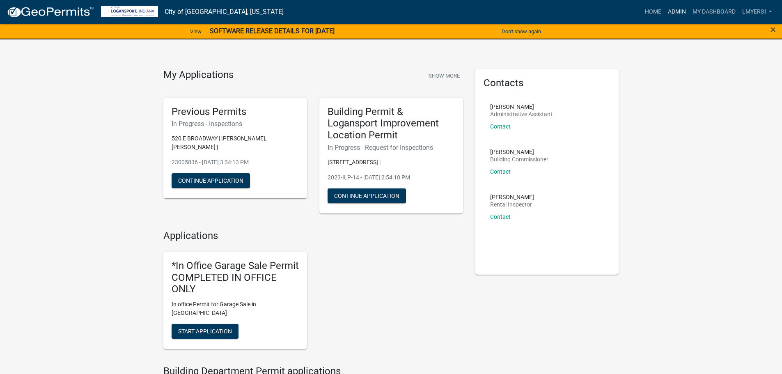
click at [679, 14] on link "Admin" at bounding box center [676, 12] width 25 height 16
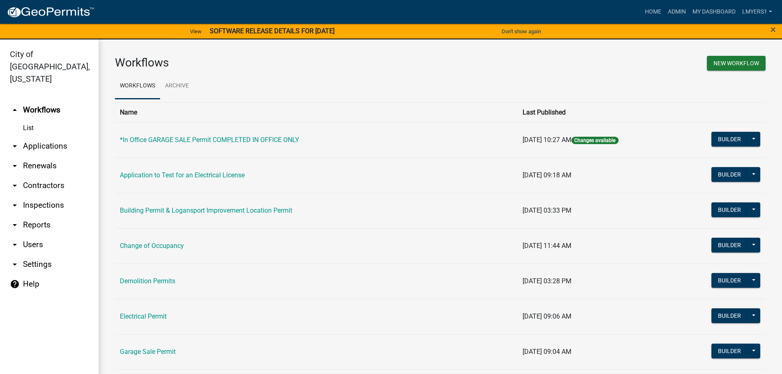
click at [27, 120] on link "List" at bounding box center [49, 128] width 98 height 16
click at [231, 206] on link "Building Permit & Logansport Improvement Location Permit" at bounding box center [206, 210] width 172 height 8
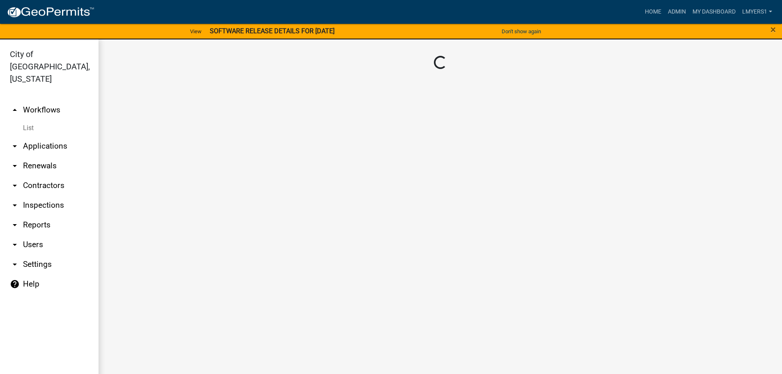
click at [28, 120] on link "List" at bounding box center [49, 128] width 98 height 16
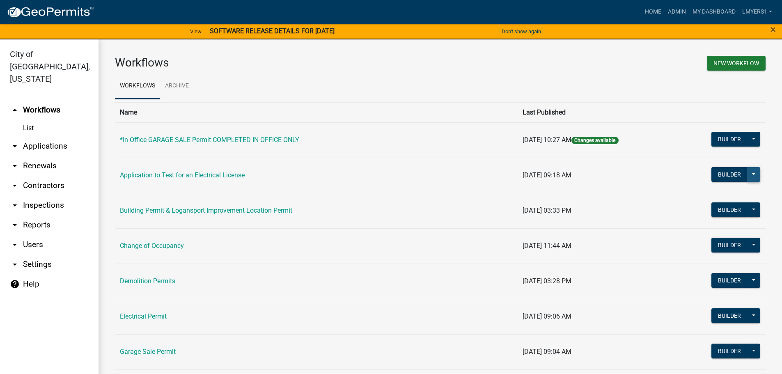
click at [747, 173] on button at bounding box center [753, 174] width 13 height 15
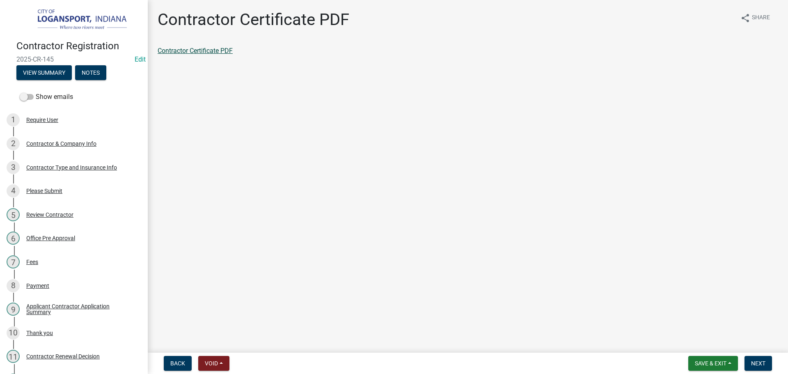
click at [215, 53] on link "Contractor Certificate PDF" at bounding box center [195, 51] width 75 height 8
click at [762, 361] on span "Next" at bounding box center [758, 363] width 14 height 7
click at [213, 53] on link "Contractor Application Summary" at bounding box center [205, 51] width 95 height 8
click at [763, 366] on span "Next" at bounding box center [758, 363] width 14 height 7
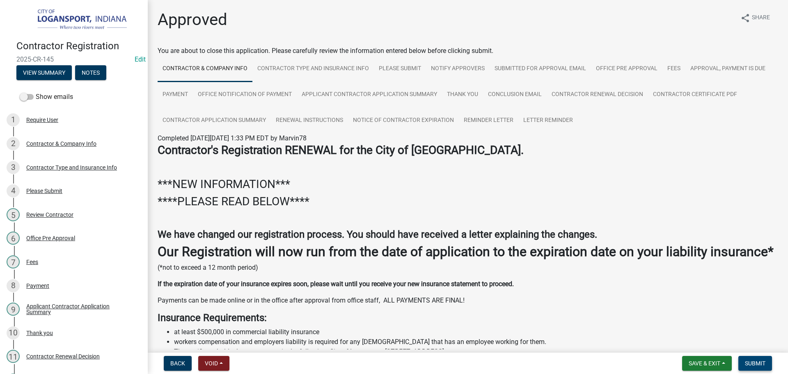
click at [763, 366] on span "Submit" at bounding box center [755, 363] width 21 height 7
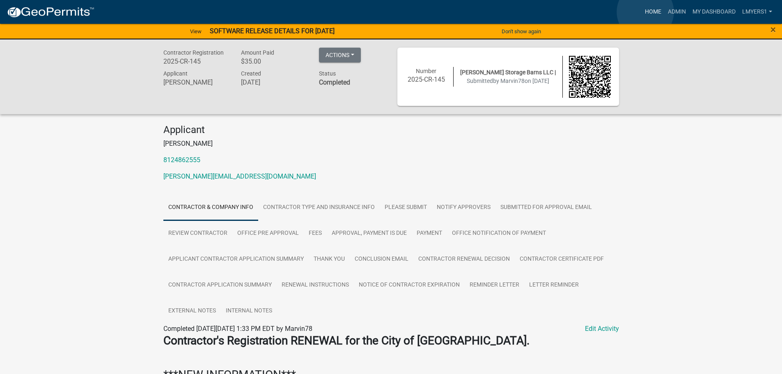
click at [645, 12] on link "Home" at bounding box center [652, 12] width 23 height 16
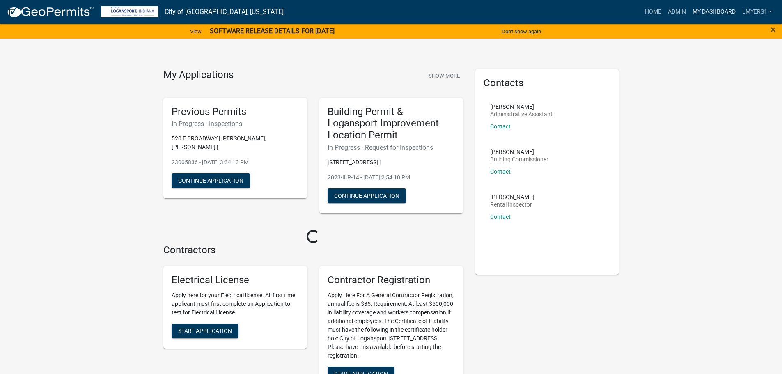
click at [700, 14] on link "My Dashboard" at bounding box center [714, 12] width 50 height 16
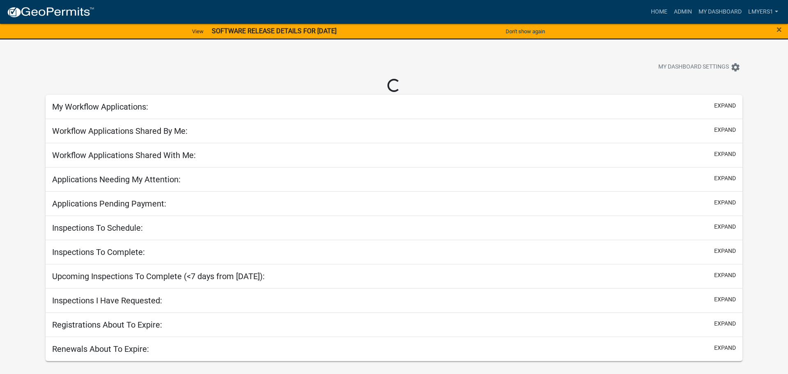
select select "2: 50"
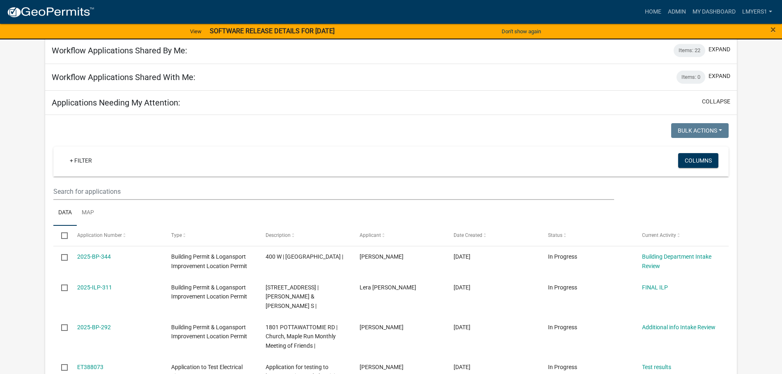
scroll to position [82, 0]
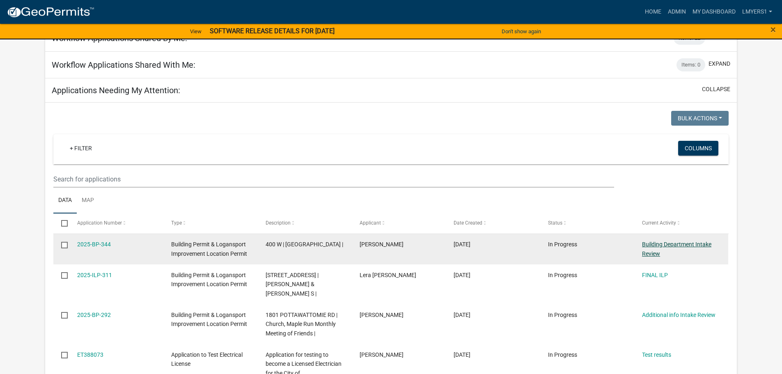
click at [687, 245] on link "Building Department Intake Review" at bounding box center [676, 249] width 69 height 16
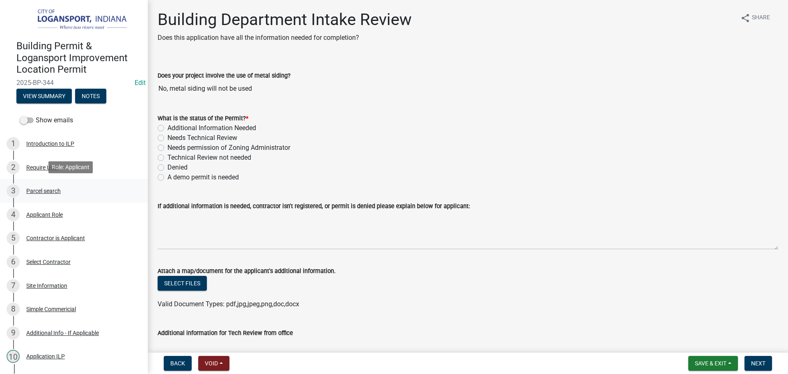
click at [37, 189] on div "Parcel search" at bounding box center [43, 191] width 34 height 6
click at [39, 212] on div "Applicant Role" at bounding box center [44, 215] width 37 height 6
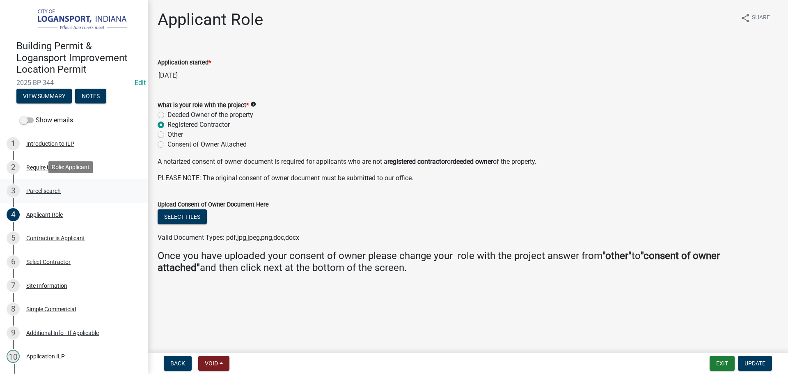
click at [32, 191] on div "Parcel search" at bounding box center [43, 191] width 34 height 6
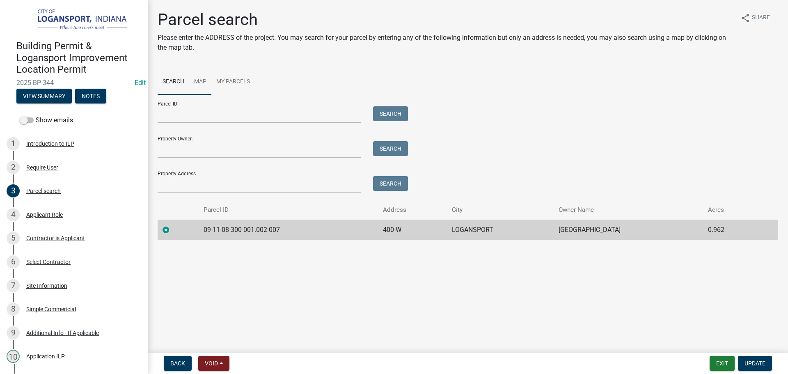
click at [200, 82] on link "Map" at bounding box center [200, 82] width 22 height 26
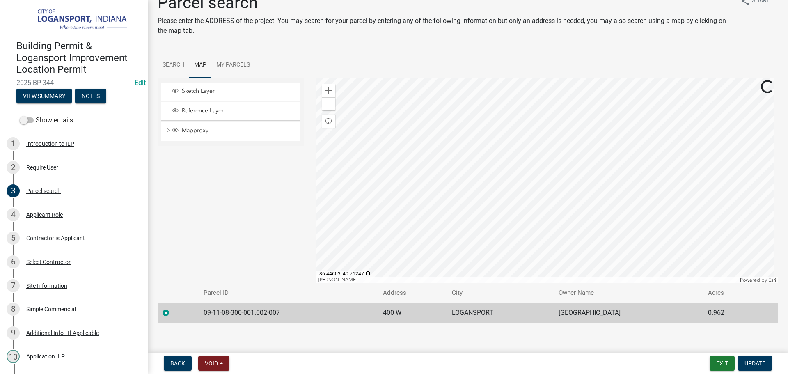
scroll to position [22, 0]
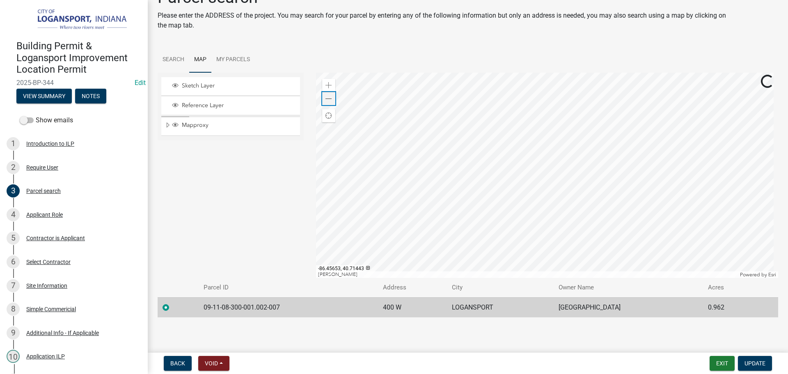
click at [322, 98] on div "Zoom out" at bounding box center [328, 98] width 13 height 13
click at [181, 60] on link "Search" at bounding box center [174, 60] width 32 height 26
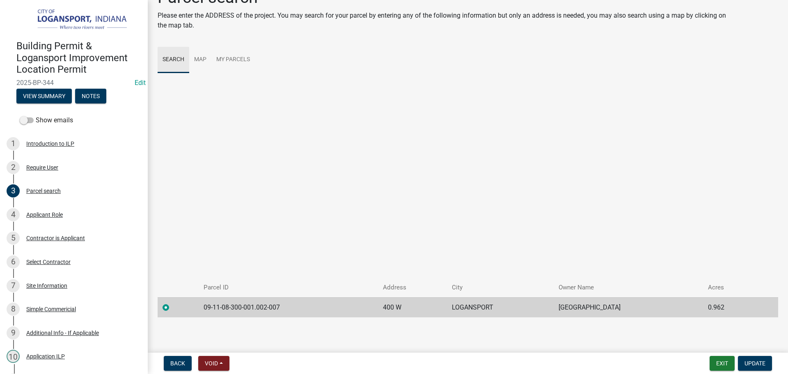
scroll to position [0, 0]
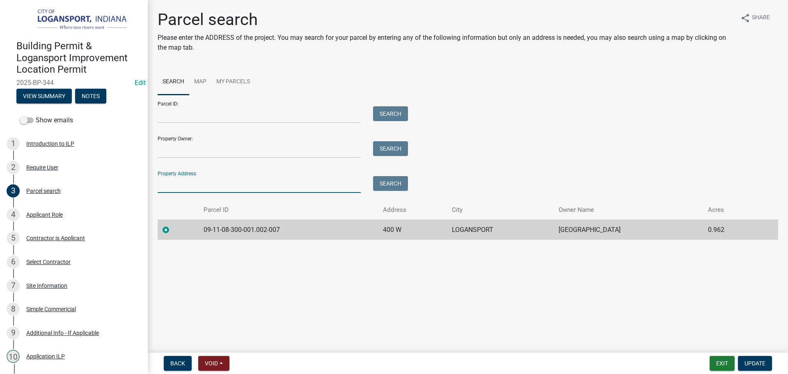
click at [236, 183] on input "Property Address:" at bounding box center [259, 184] width 203 height 17
click at [241, 79] on link "My Parcels" at bounding box center [233, 82] width 44 height 26
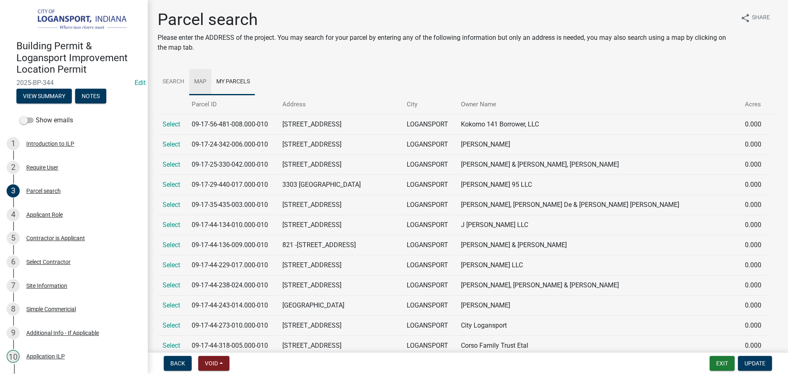
click at [206, 74] on link "Map" at bounding box center [200, 82] width 22 height 26
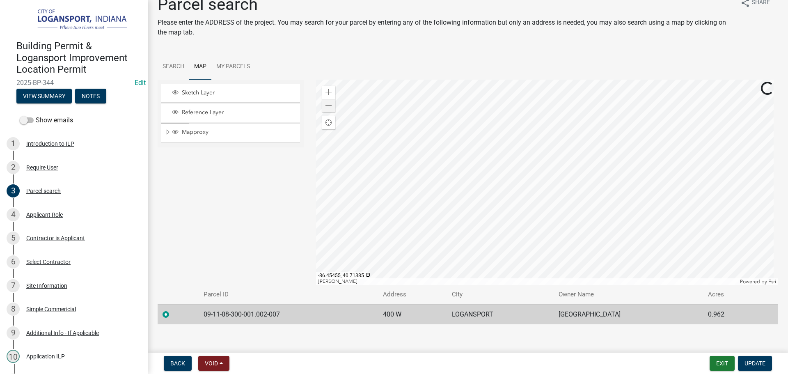
scroll to position [22, 0]
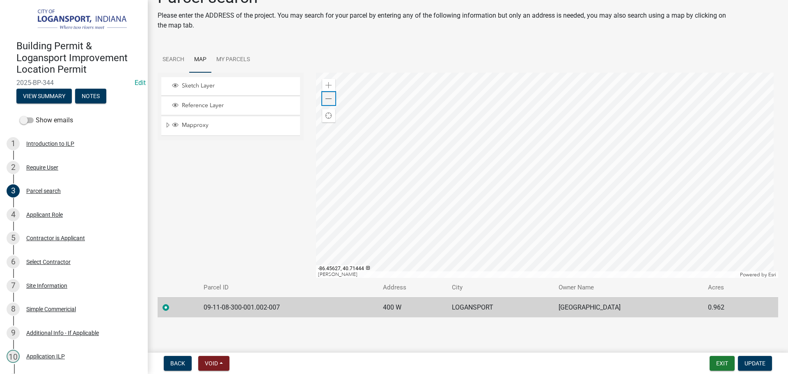
click at [327, 99] on span at bounding box center [328, 99] width 7 height 7
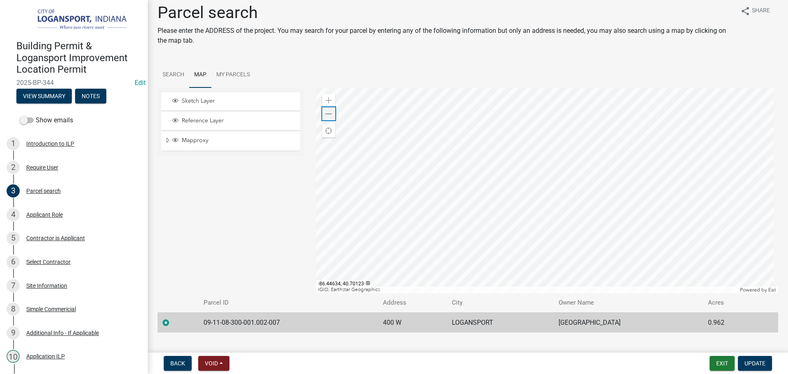
scroll to position [0, 0]
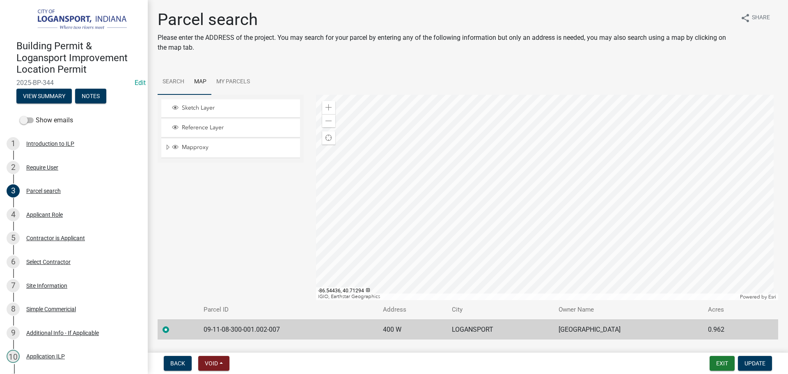
click at [165, 85] on link "Search" at bounding box center [174, 82] width 32 height 26
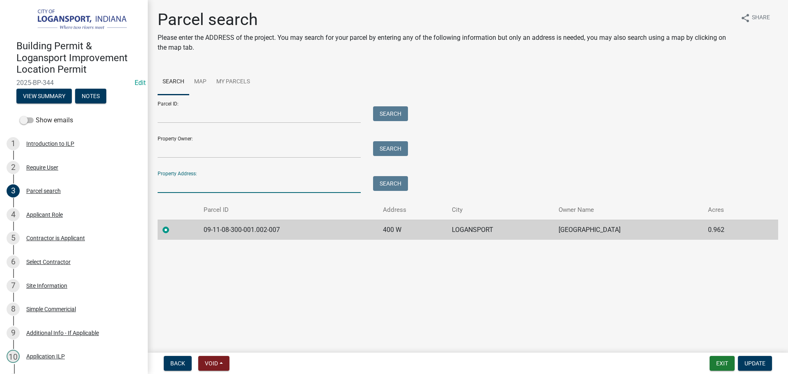
click at [272, 186] on input "Property Address:" at bounding box center [259, 184] width 203 height 17
type input "E"
type input "Cass plaza"
click at [386, 183] on button "Search" at bounding box center [390, 183] width 35 height 15
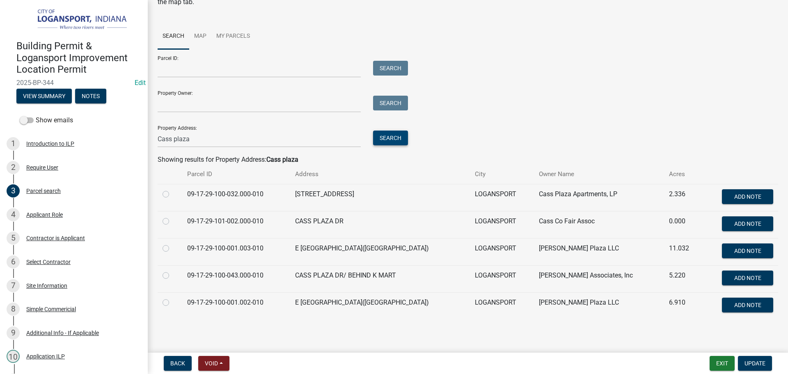
scroll to position [48, 0]
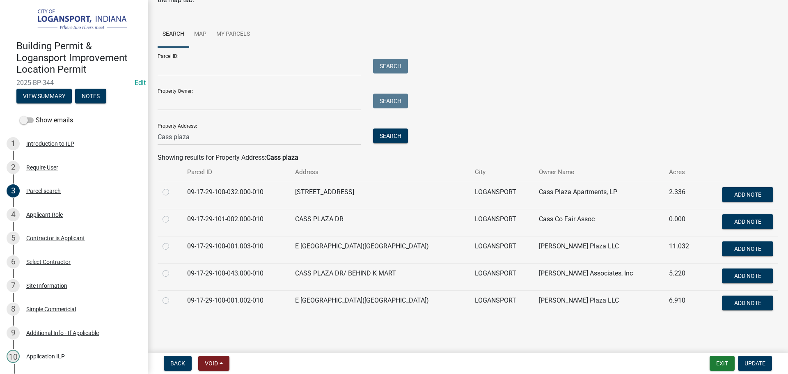
click at [172, 241] on label at bounding box center [172, 241] width 0 height 0
click at [172, 247] on input "radio" at bounding box center [174, 243] width 5 height 5
radio input "true"
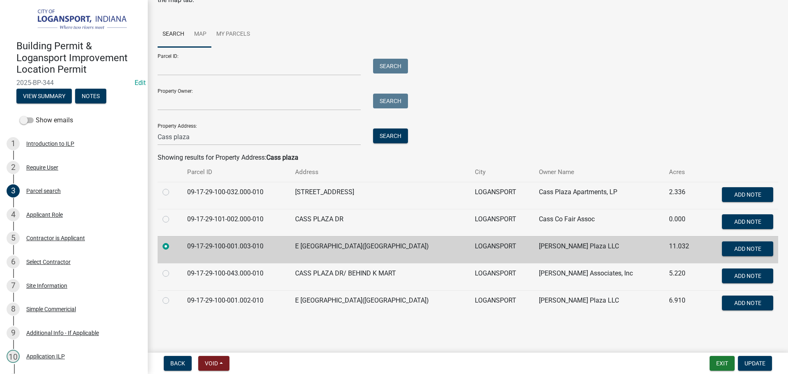
click at [202, 33] on link "Map" at bounding box center [200, 34] width 22 height 26
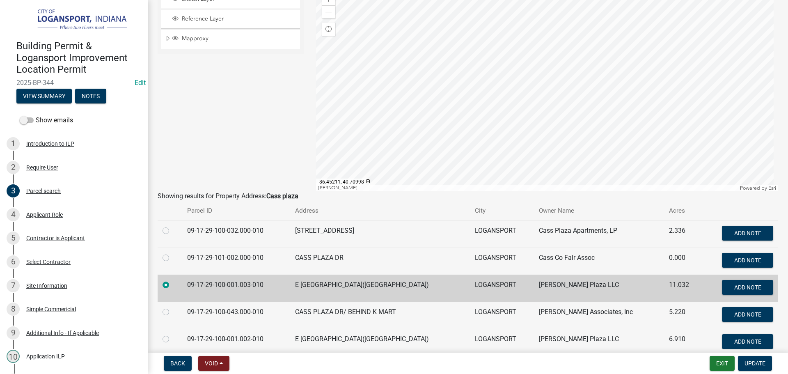
scroll to position [130, 0]
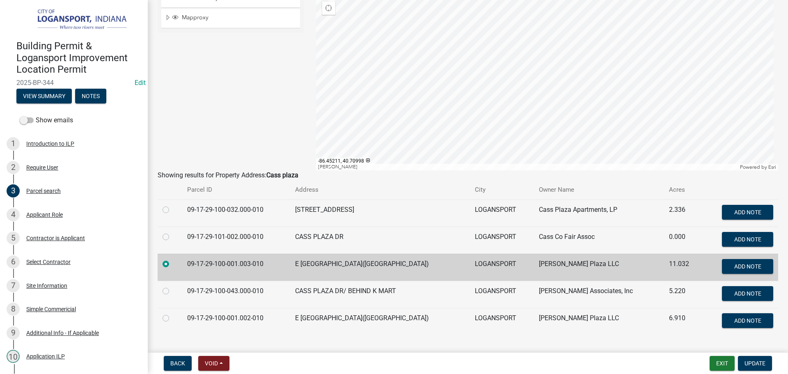
click at [172, 313] on label at bounding box center [172, 313] width 0 height 0
click at [172, 318] on input "radio" at bounding box center [174, 315] width 5 height 5
radio input "true"
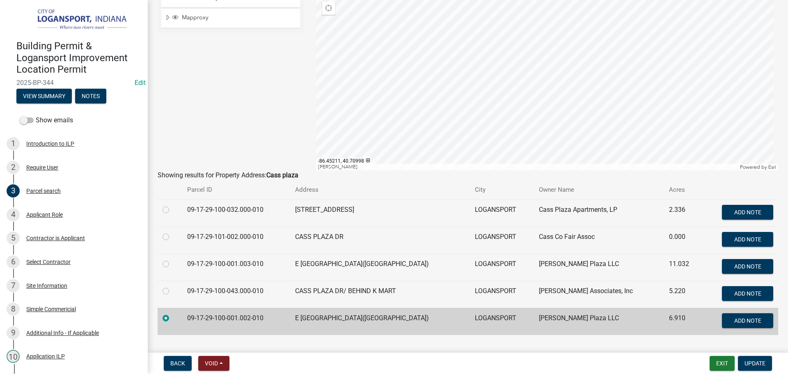
click at [160, 264] on td at bounding box center [170, 267] width 25 height 27
click at [172, 259] on label at bounding box center [172, 259] width 0 height 0
click at [172, 264] on input "radio" at bounding box center [174, 261] width 5 height 5
radio input "true"
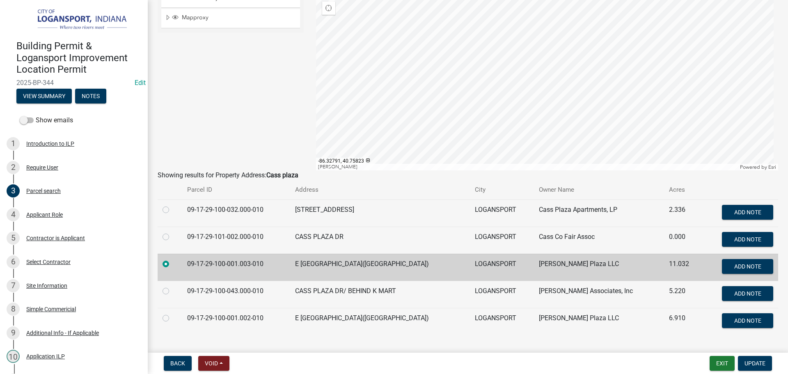
click at [254, 124] on div "Sketch Layer Reference Layer Mapproxy Lot Dimensions Default Address Points Str…" at bounding box center [230, 67] width 158 height 205
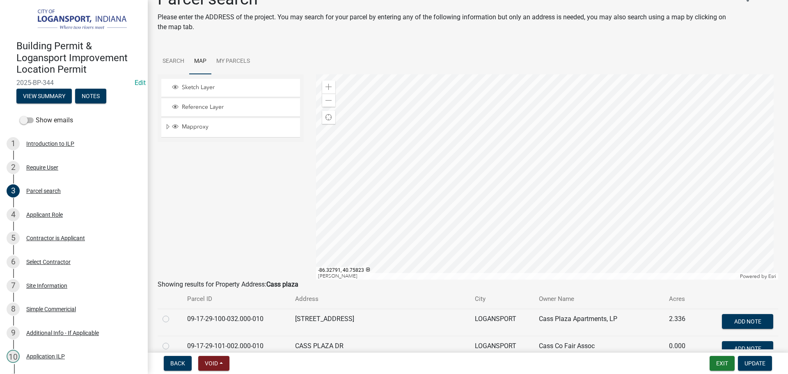
scroll to position [0, 0]
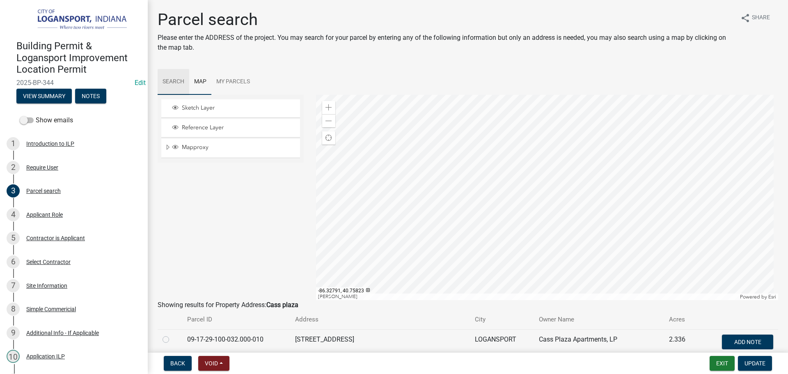
click at [170, 85] on link "Search" at bounding box center [174, 82] width 32 height 26
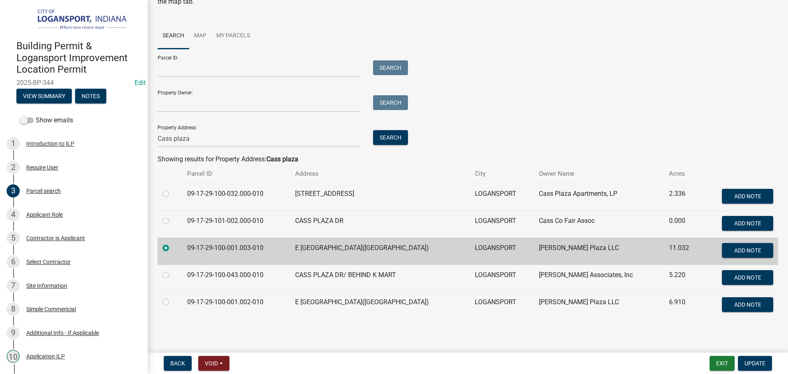
scroll to position [48, 0]
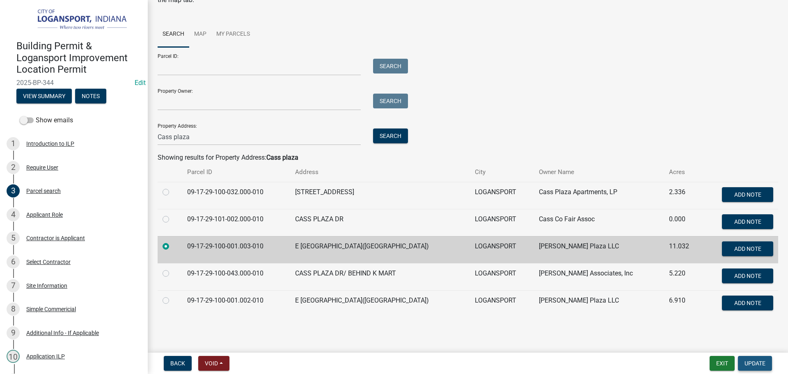
click at [748, 364] on span "Update" at bounding box center [754, 363] width 21 height 7
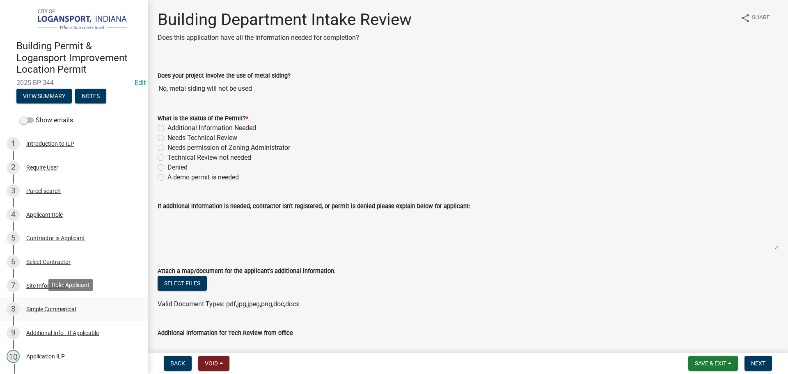
click at [59, 312] on div "8 Simple Commericial" at bounding box center [71, 308] width 128 height 13
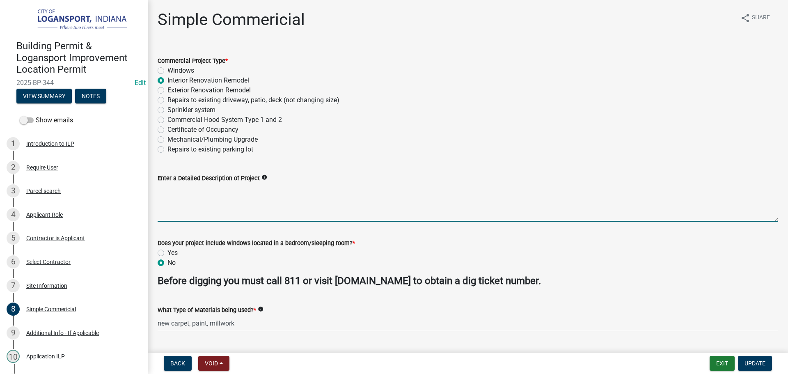
click at [171, 199] on textarea "Enter a Detailed Description of Project" at bounding box center [468, 202] width 621 height 39
click at [159, 191] on textarea "BMV update Remodel" at bounding box center [468, 202] width 621 height 39
click at [288, 191] on textarea "3320 E Market BMV update Remodel" at bounding box center [468, 202] width 621 height 39
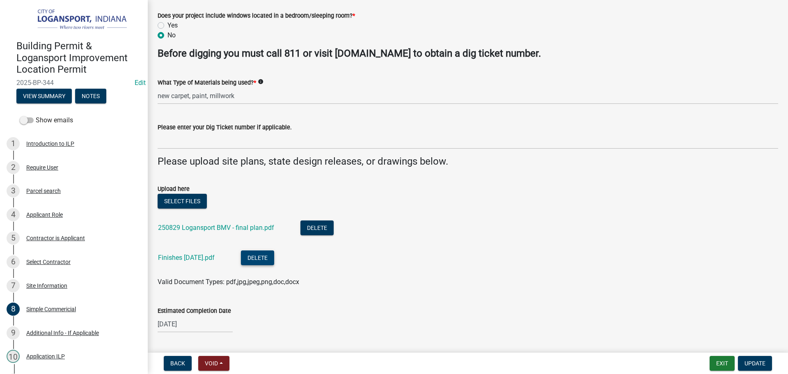
scroll to position [246, 0]
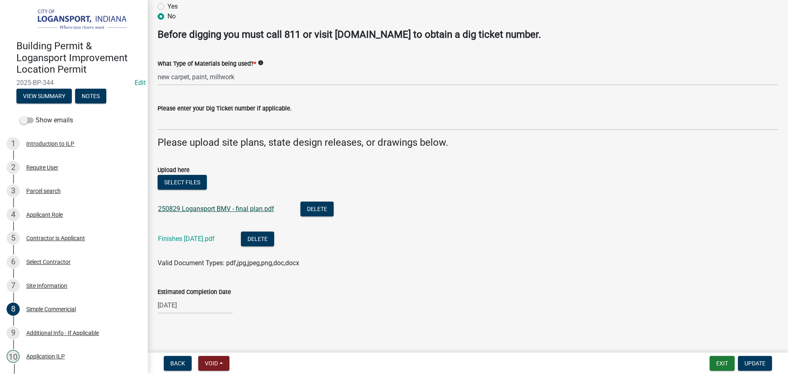
type textarea "3320 E Market BMV update Remodel repair damaged pillar east of store front"
click at [219, 207] on link "250829 Logansport BMV - final plan.pdf" at bounding box center [216, 209] width 116 height 8
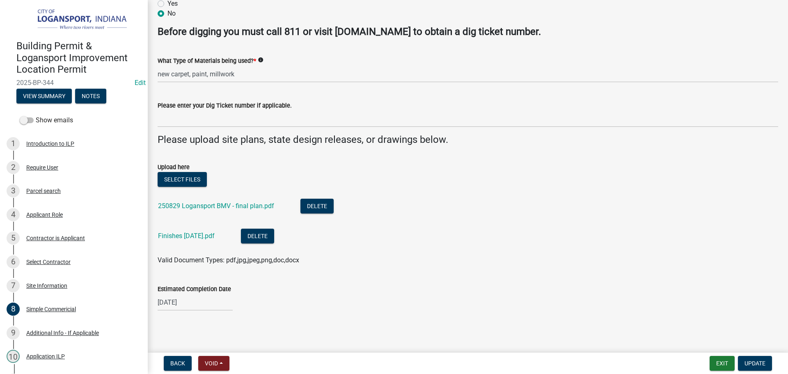
scroll to position [250, 0]
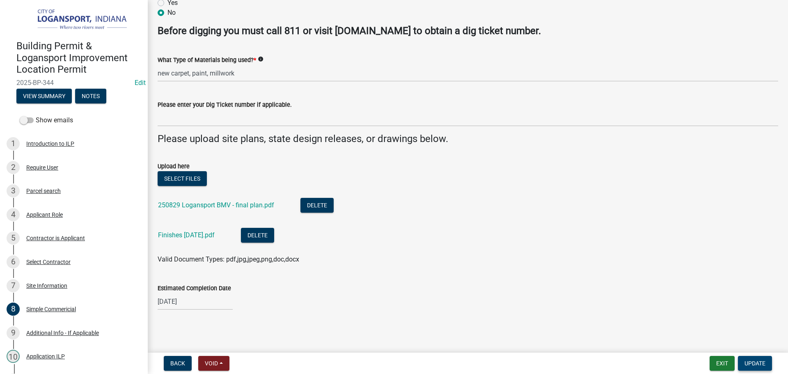
click at [760, 362] on span "Update" at bounding box center [754, 363] width 21 height 7
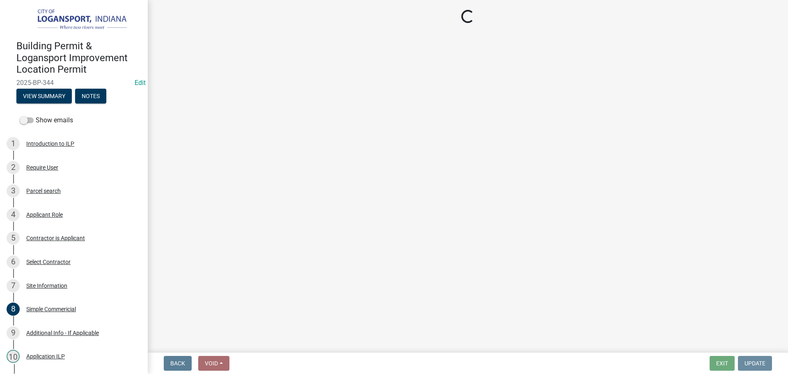
scroll to position [0, 0]
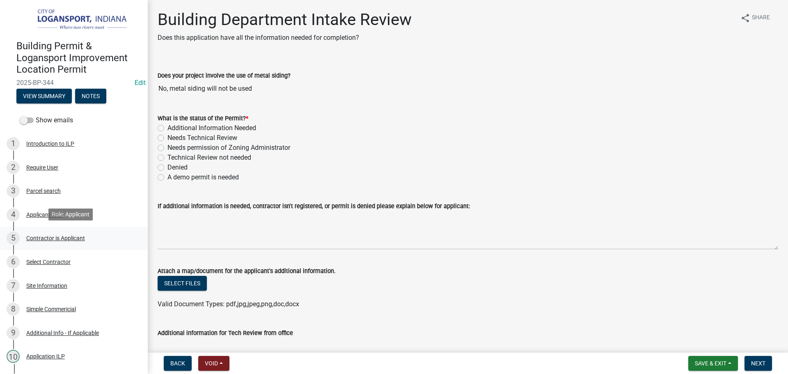
click at [72, 238] on div "Contractor is Applicant" at bounding box center [55, 238] width 59 height 6
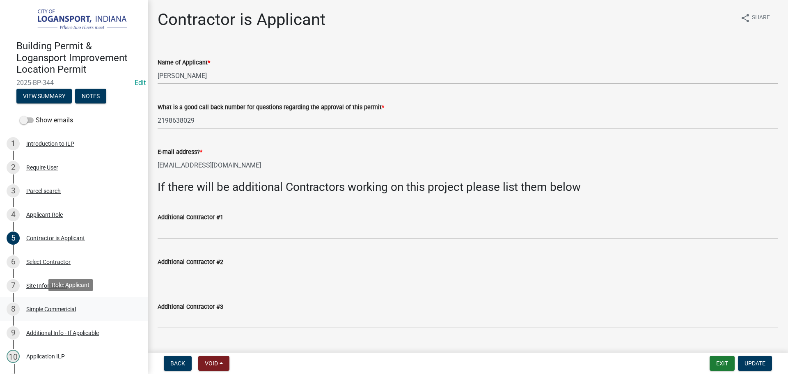
click at [62, 312] on div "8 Simple Commericial" at bounding box center [71, 308] width 128 height 13
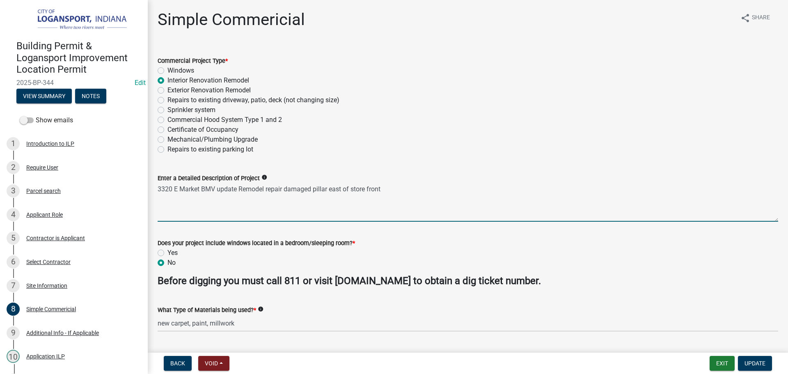
click at [398, 186] on textarea "3320 E Market BMV update Remodel repair damaged pillar east of store front" at bounding box center [468, 202] width 621 height 39
type textarea "3320 E Market BMV update Remodel repair damaged pillar east of store front with…"
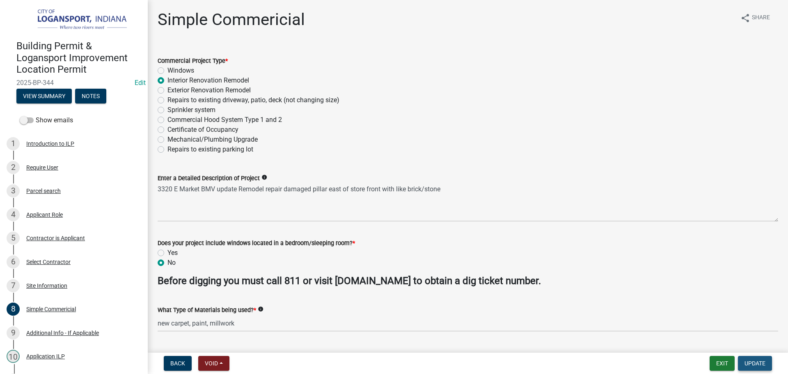
click at [756, 362] on span "Update" at bounding box center [754, 363] width 21 height 7
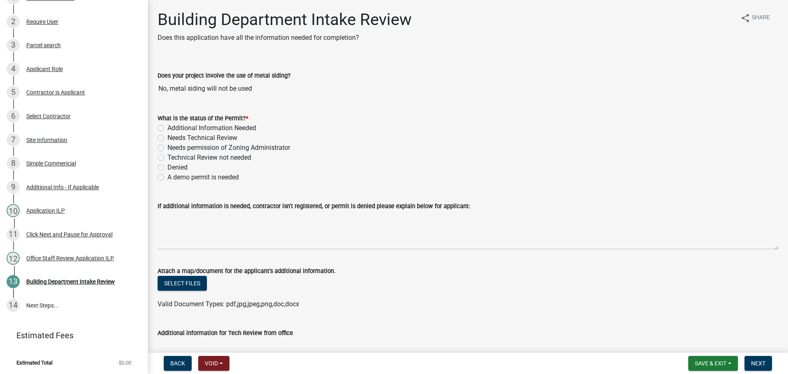
click at [167, 157] on label "Technical Review not needed" at bounding box center [209, 158] width 84 height 10
click at [167, 157] on input "Technical Review not needed" at bounding box center [169, 155] width 5 height 5
radio input "true"
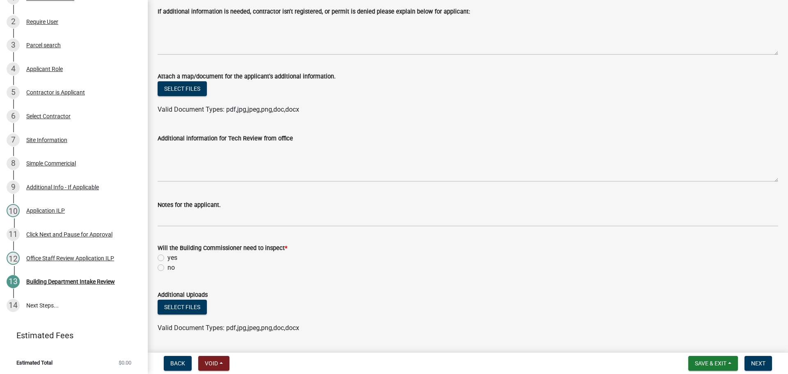
scroll to position [205, 0]
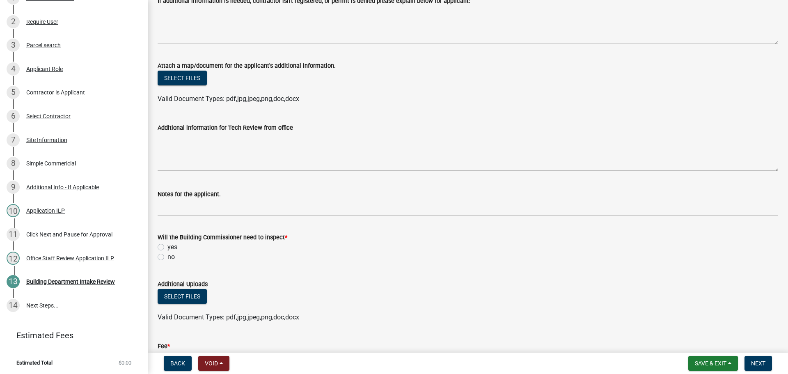
click at [167, 248] on label "yes" at bounding box center [172, 247] width 10 height 10
click at [167, 247] on input "yes" at bounding box center [169, 244] width 5 height 5
radio input "true"
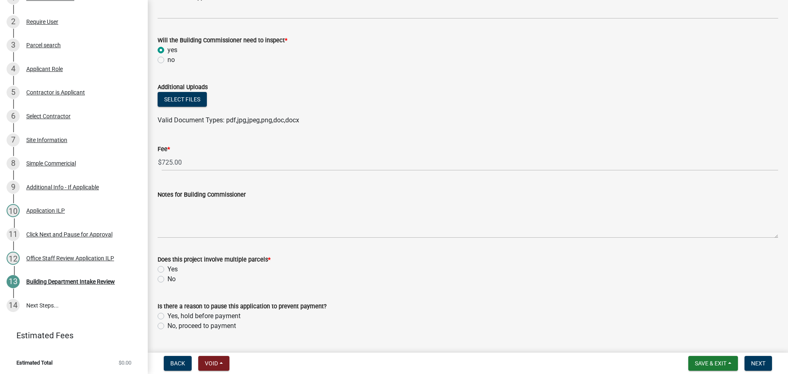
scroll to position [423, 0]
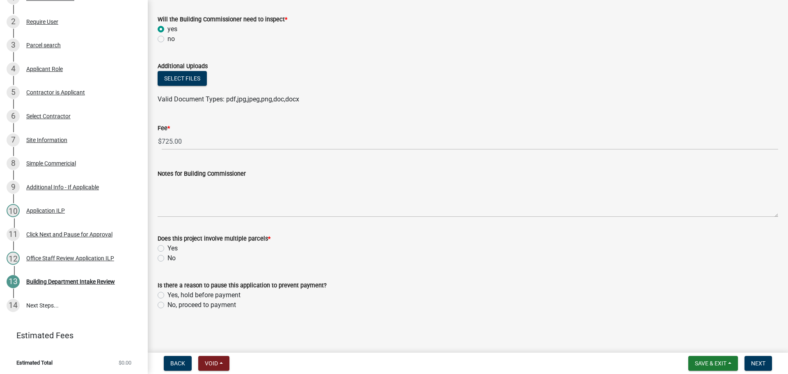
click at [167, 260] on label "No" at bounding box center [171, 258] width 8 height 10
click at [167, 259] on input "No" at bounding box center [169, 255] width 5 height 5
radio input "true"
click at [161, 300] on div "Yes, hold before payment" at bounding box center [468, 295] width 621 height 10
click at [167, 305] on label "No, proceed to payment" at bounding box center [201, 305] width 69 height 10
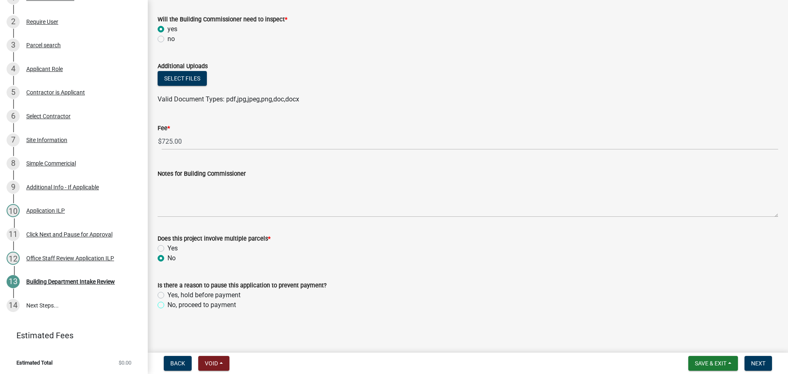
click at [167, 305] on input "No, proceed to payment" at bounding box center [169, 302] width 5 height 5
radio input "true"
click at [755, 361] on span "Next" at bounding box center [758, 363] width 14 height 7
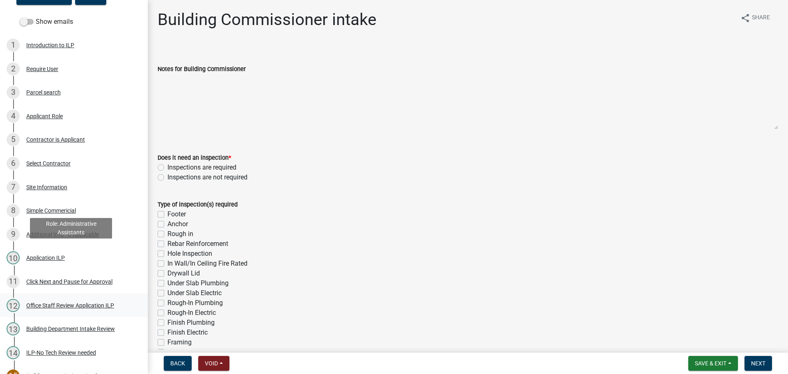
scroll to position [152, 0]
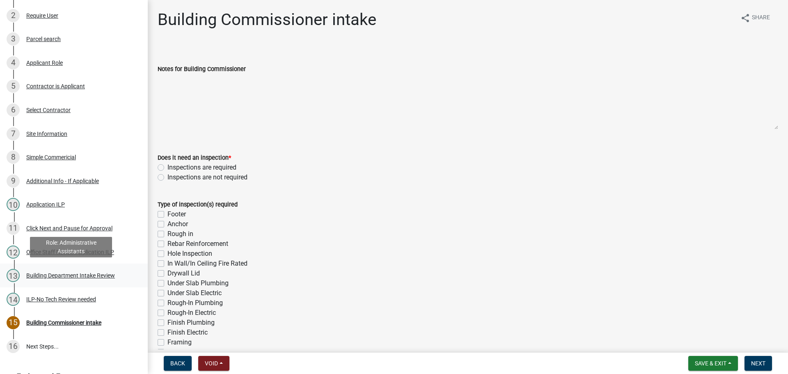
click at [66, 274] on div "Building Department Intake Review" at bounding box center [70, 276] width 89 height 6
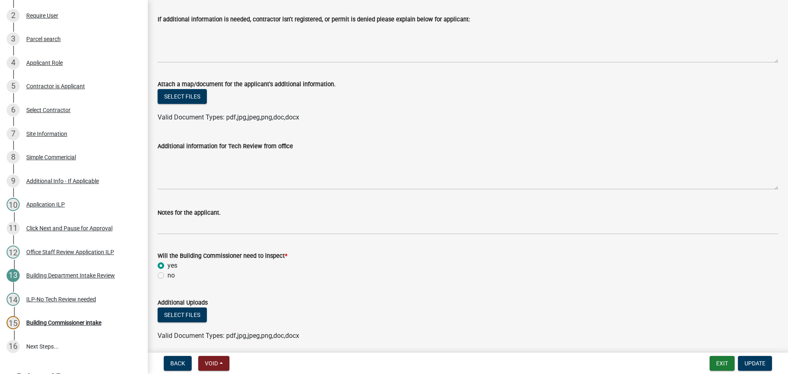
scroll to position [205, 0]
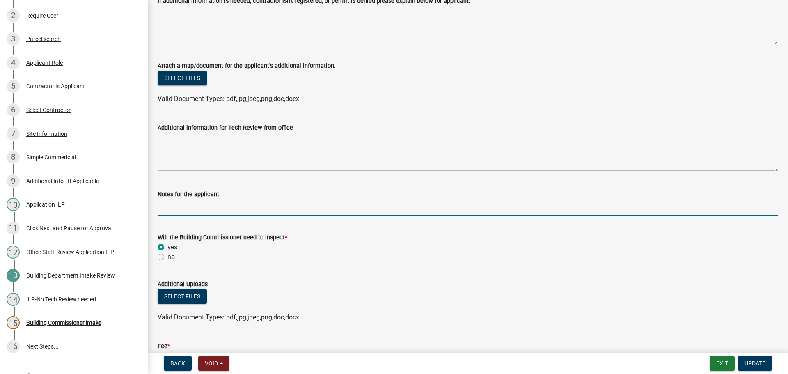
click at [171, 206] on input "Notes for the applicant." at bounding box center [468, 207] width 621 height 17
type input "T"
type input "Any electrical work will require an Electrical permit"
click at [762, 361] on span "Update" at bounding box center [754, 363] width 21 height 7
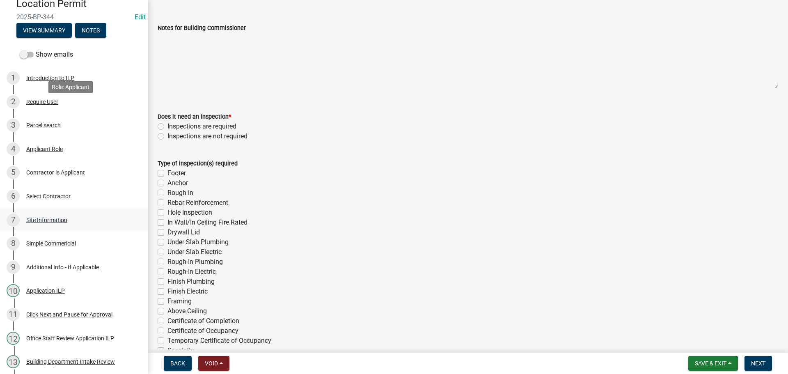
scroll to position [211, 0]
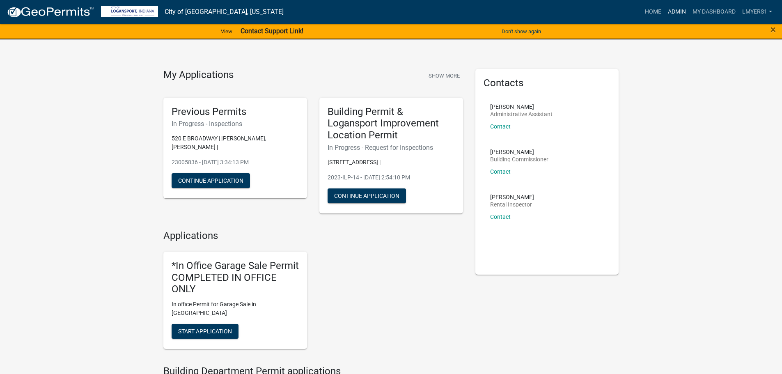
click at [679, 11] on link "Admin" at bounding box center [676, 12] width 25 height 16
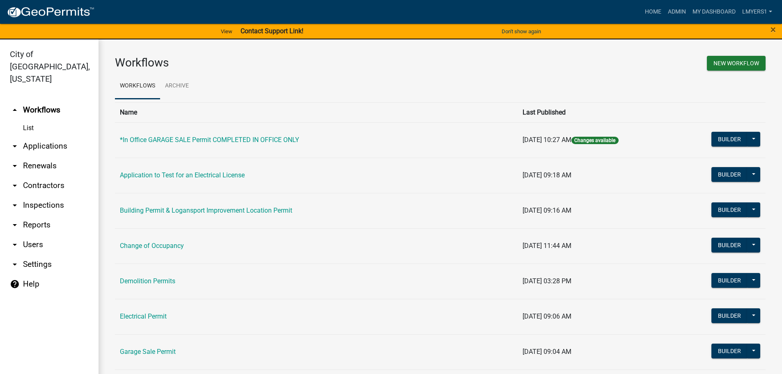
click at [48, 136] on link "arrow_drop_down Applications" at bounding box center [49, 146] width 98 height 20
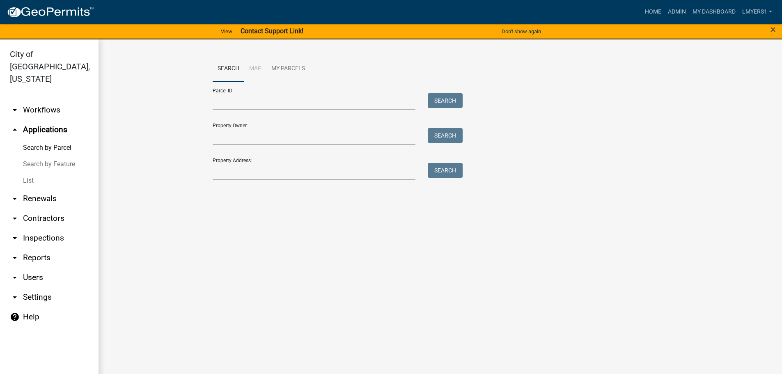
click at [29, 172] on link "List" at bounding box center [49, 180] width 98 height 16
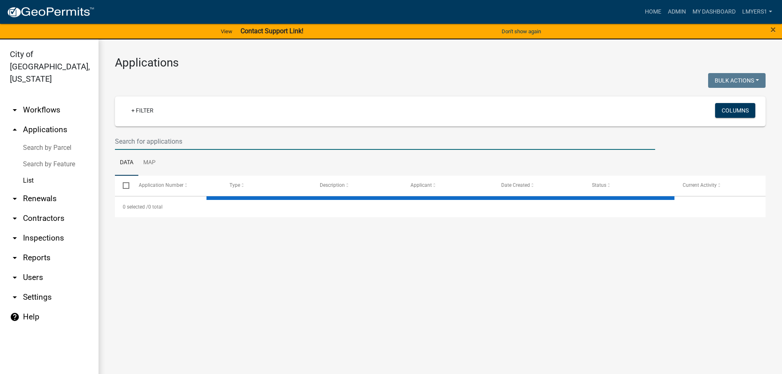
click at [176, 141] on input "text" at bounding box center [385, 141] width 540 height 17
select select "3: 100"
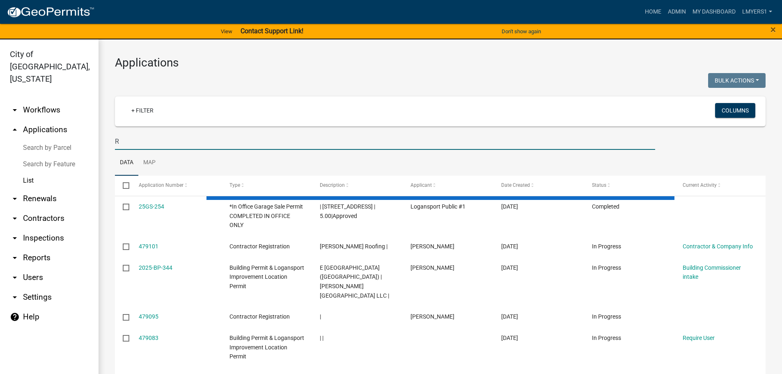
type input "R"
click at [49, 208] on link "arrow_drop_down Contractors" at bounding box center [49, 218] width 98 height 20
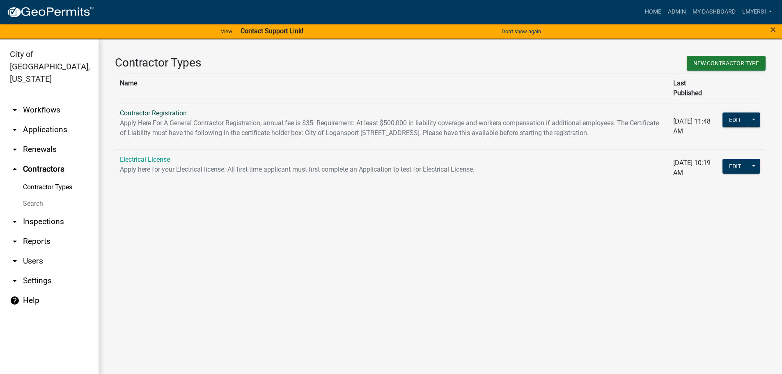
click at [146, 109] on link "Contractor Registration" at bounding box center [153, 113] width 67 height 8
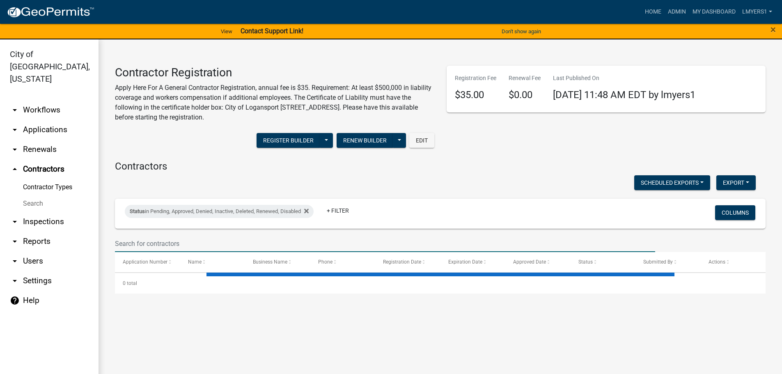
drag, startPoint x: 139, startPoint y: 247, endPoint x: 134, endPoint y: 237, distance: 11.4
click at [140, 247] on input "text" at bounding box center [385, 243] width 540 height 17
select select "3: 100"
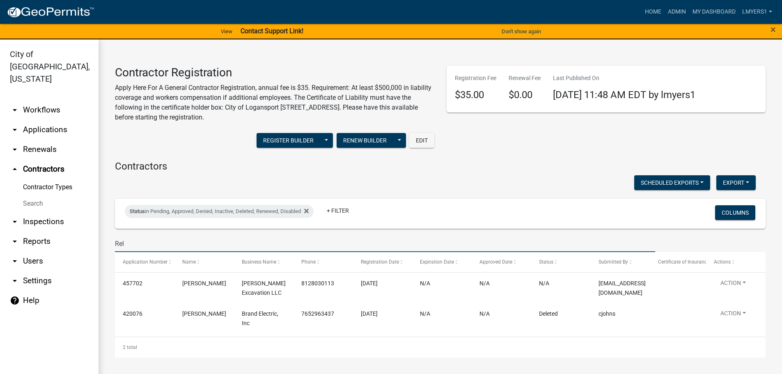
type input "Rel"
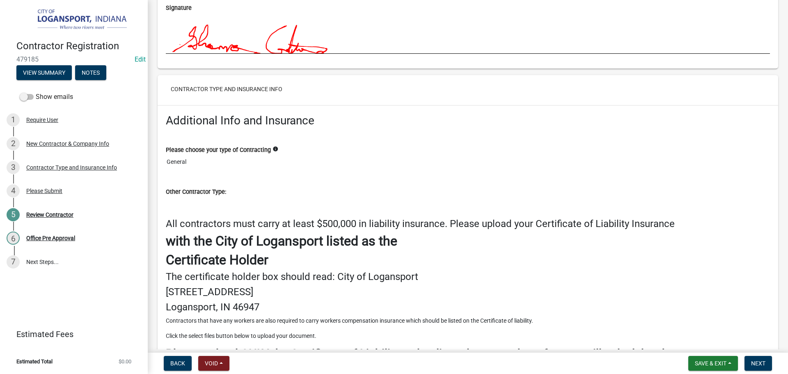
scroll to position [1174, 0]
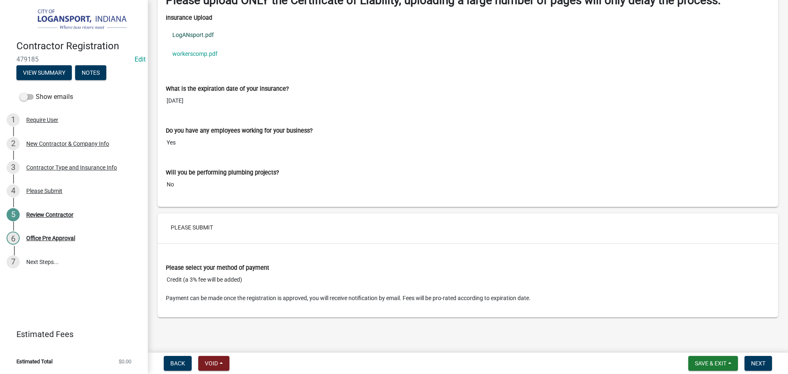
click at [201, 34] on link "LogANsport.pdf" at bounding box center [468, 34] width 604 height 19
click at [190, 55] on link "workerscomp.pdf" at bounding box center [468, 53] width 604 height 19
click at [759, 364] on span "Next" at bounding box center [758, 363] width 14 height 7
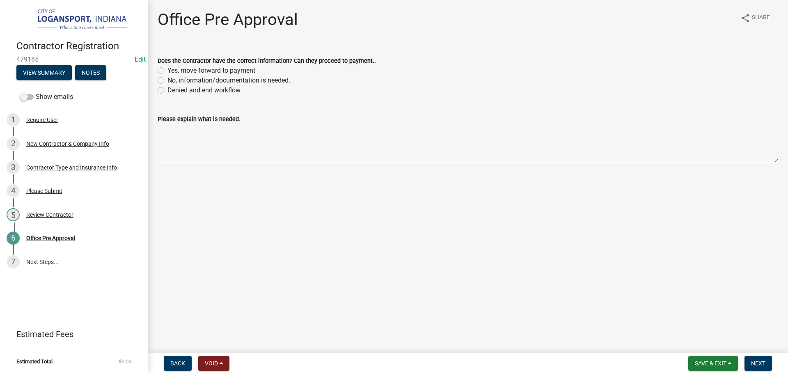
click at [167, 68] on label "Yes, move forward to payment" at bounding box center [211, 71] width 88 height 10
click at [167, 68] on input "Yes, move forward to payment" at bounding box center [169, 68] width 5 height 5
radio input "true"
click at [750, 357] on button "Next" at bounding box center [757, 363] width 27 height 15
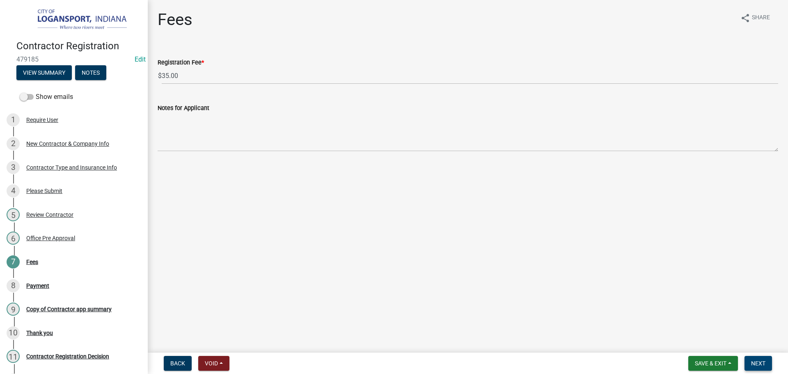
click at [768, 363] on button "Next" at bounding box center [757, 363] width 27 height 15
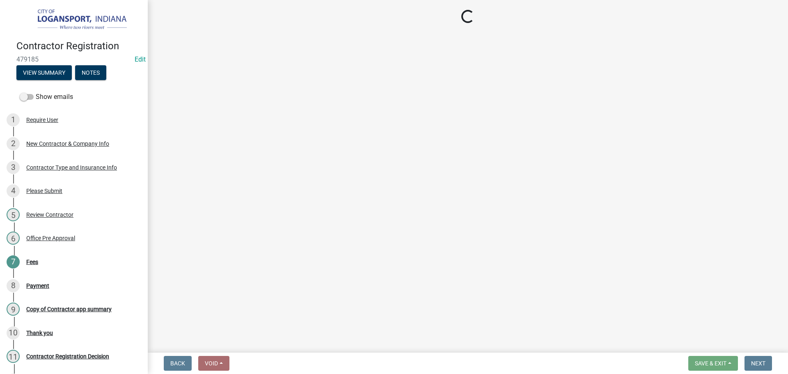
select select "3: 3"
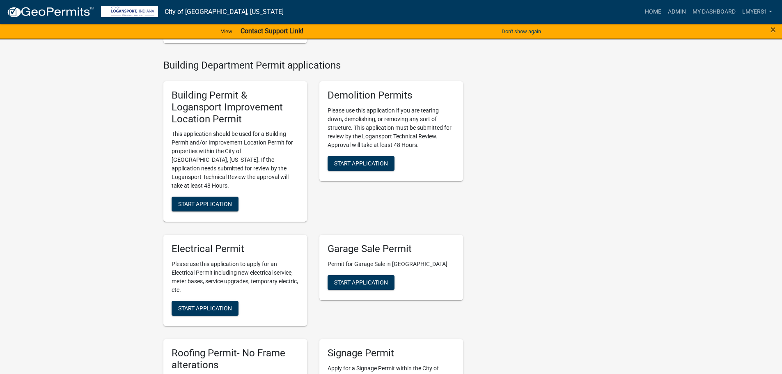
scroll to position [369, 0]
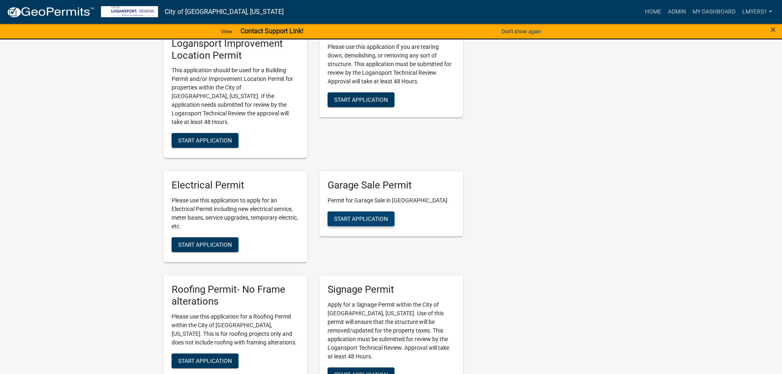
click at [352, 215] on span "Start Application" at bounding box center [361, 218] width 54 height 7
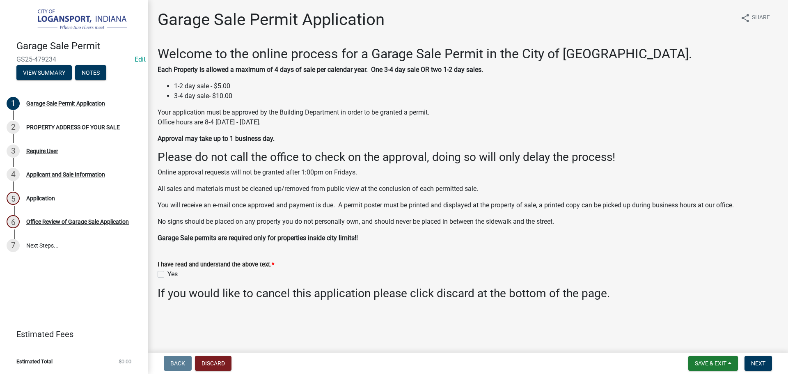
click at [167, 273] on label "Yes" at bounding box center [172, 274] width 10 height 10
click at [167, 273] on input "Yes" at bounding box center [169, 271] width 5 height 5
checkbox input "true"
click at [760, 362] on span "Next" at bounding box center [758, 363] width 14 height 7
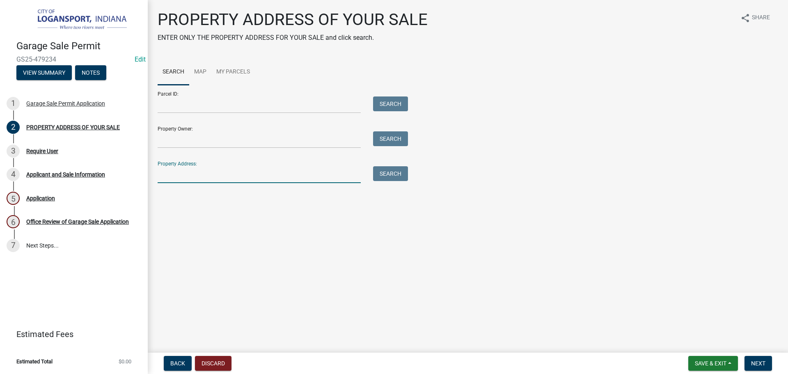
click at [186, 176] on input "Property Address:" at bounding box center [259, 174] width 203 height 17
type input "519 wIL"
click at [387, 172] on button "Search" at bounding box center [390, 173] width 35 height 15
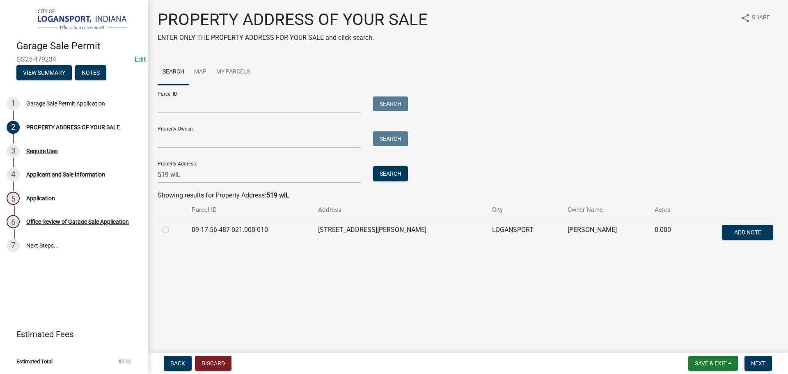
click at [171, 230] on div at bounding box center [172, 230] width 19 height 10
click at [172, 225] on label at bounding box center [172, 225] width 0 height 0
click at [172, 228] on input "radio" at bounding box center [174, 227] width 5 height 5
radio input "true"
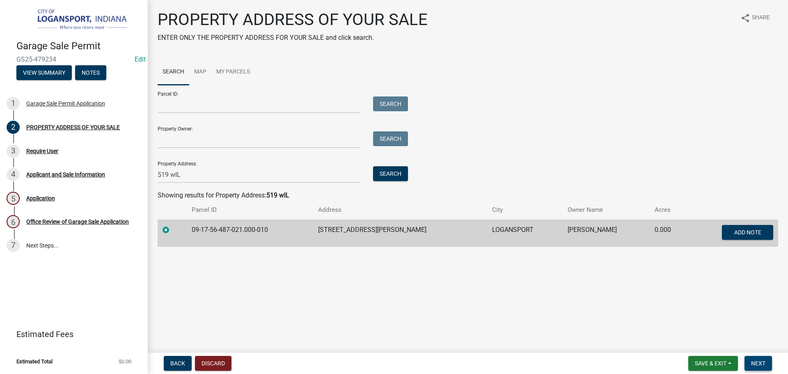
click at [768, 362] on button "Next" at bounding box center [757, 363] width 27 height 15
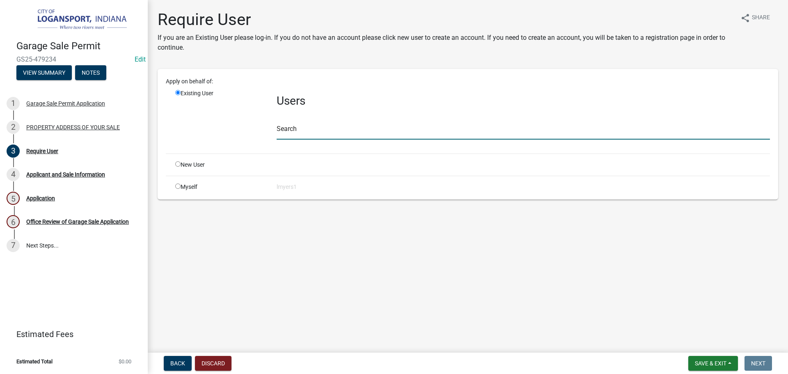
click at [311, 131] on input "text" at bounding box center [523, 131] width 493 height 17
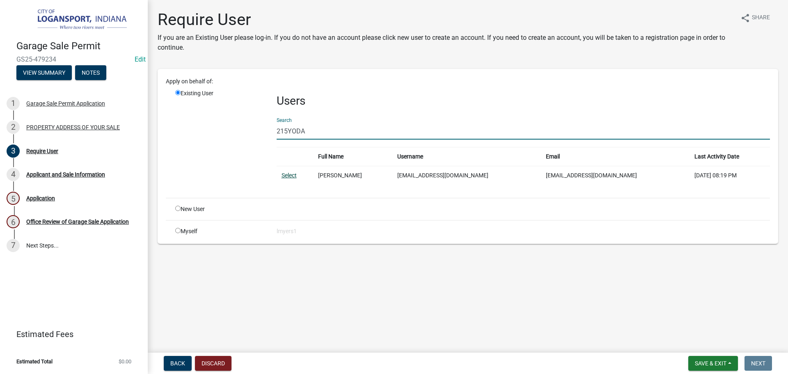
type input "215YODA"
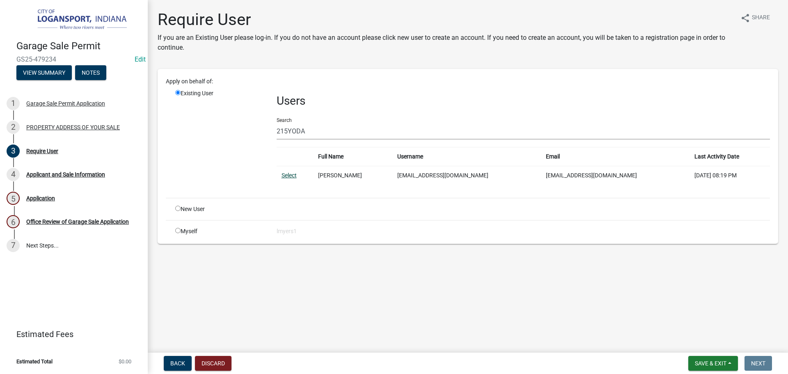
click at [284, 177] on link "Select" at bounding box center [289, 175] width 15 height 7
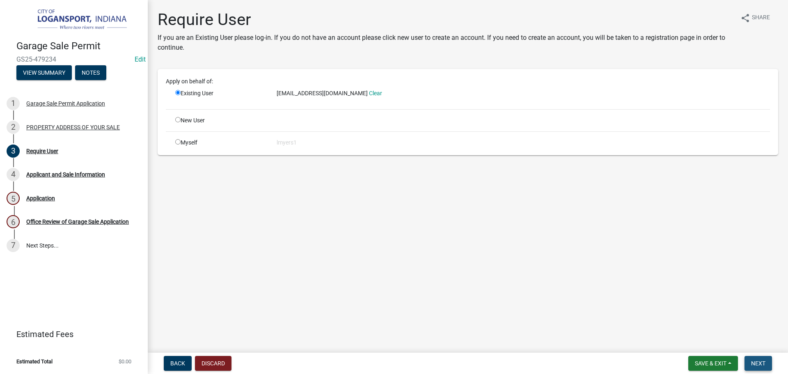
click at [754, 363] on span "Next" at bounding box center [758, 363] width 14 height 7
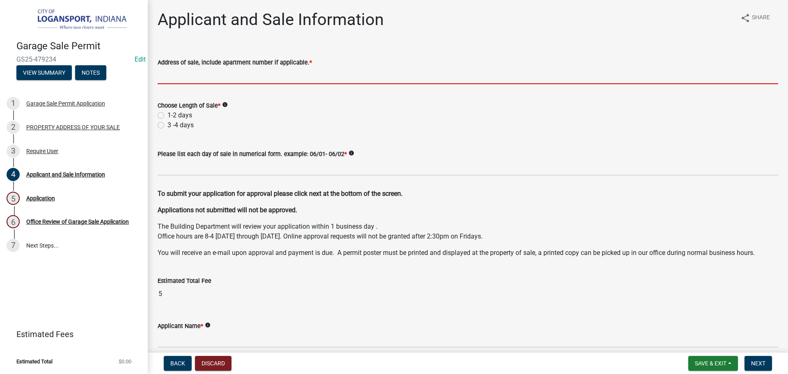
click at [166, 74] on input "Address of sale, include apartment number if applicable. *" at bounding box center [468, 75] width 621 height 17
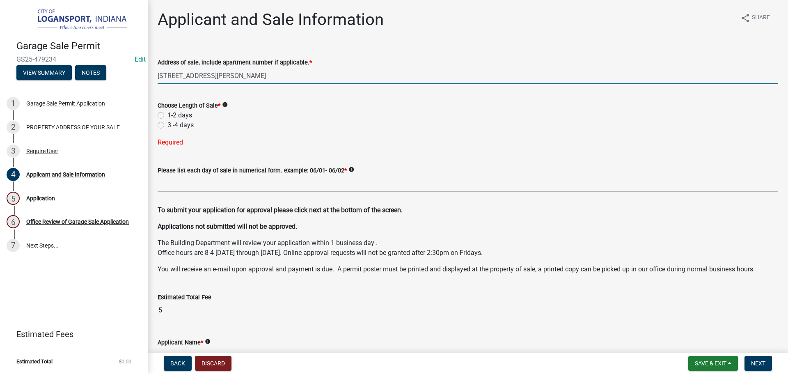
drag, startPoint x: 212, startPoint y: 76, endPoint x: 231, endPoint y: 92, distance: 24.8
click at [200, 78] on input "[STREET_ADDRESS][PERSON_NAME]" at bounding box center [468, 75] width 621 height 17
type input "519 [PERSON_NAME]"
click at [167, 117] on label "1-2 days" at bounding box center [179, 115] width 25 height 10
click at [167, 116] on input "1-2 days" at bounding box center [169, 112] width 5 height 5
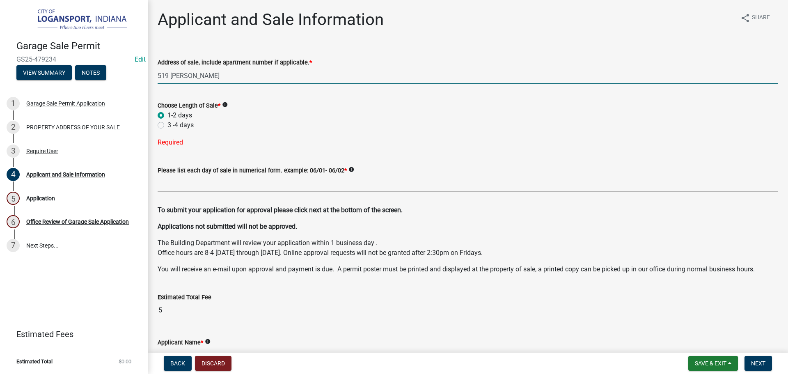
radio input "true"
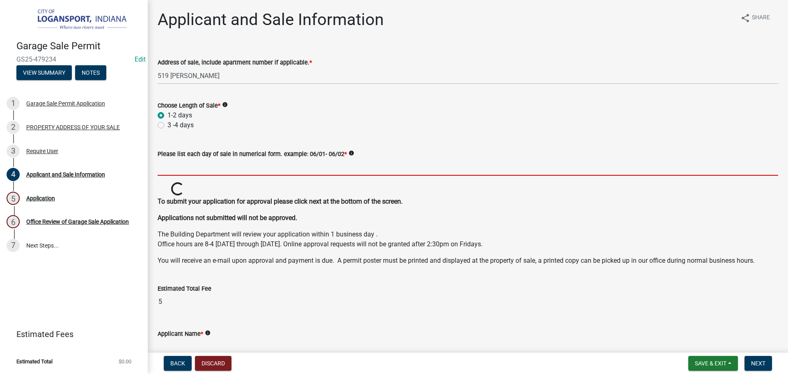
click at [175, 165] on input "Please list each day of sale in numerical form. example: 06/01- 06/02 *" at bounding box center [468, 167] width 621 height 17
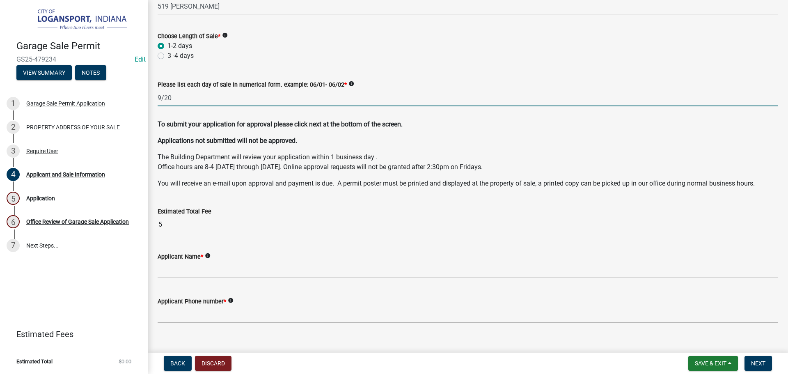
scroll to position [82, 0]
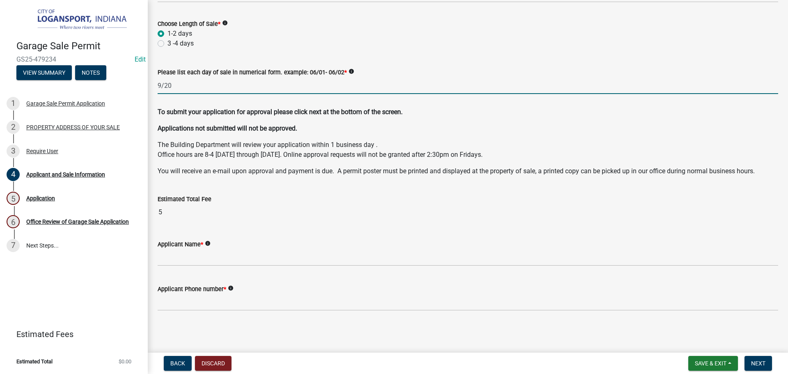
type input "9/20"
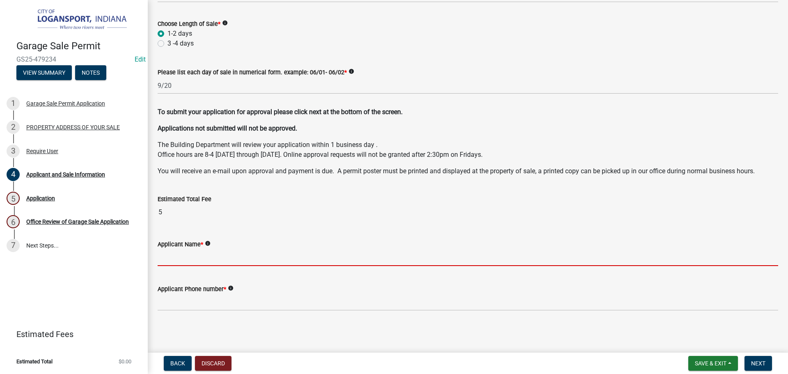
click at [181, 263] on input "Applicant Name *" at bounding box center [468, 257] width 621 height 17
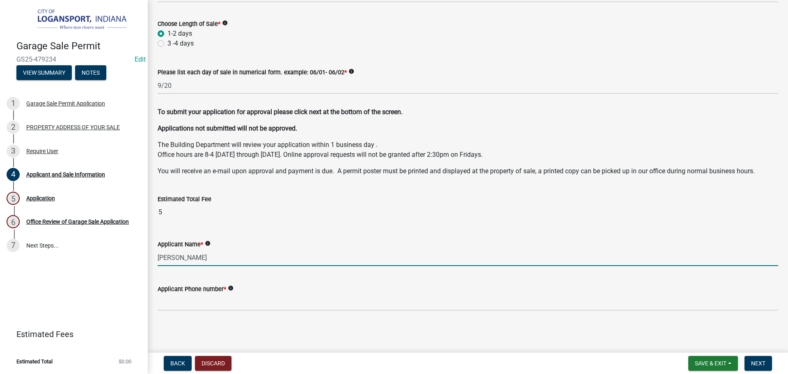
type input "[PERSON_NAME]"
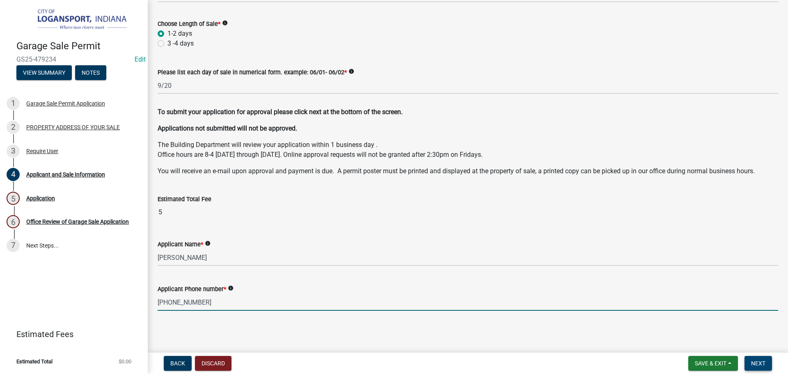
type input "[PHONE_NUMBER]"
click at [756, 366] on span "Next" at bounding box center [758, 363] width 14 height 7
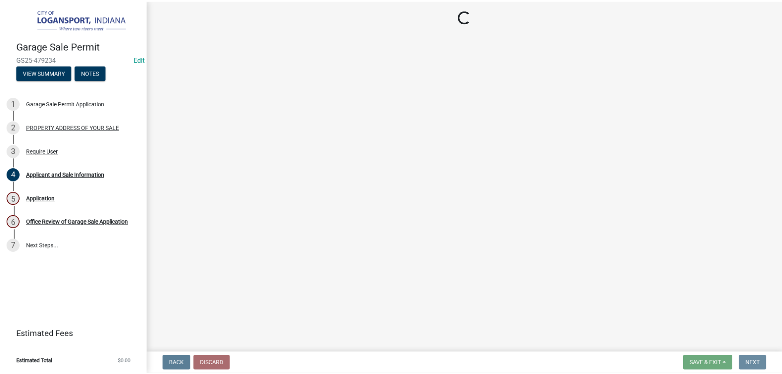
scroll to position [0, 0]
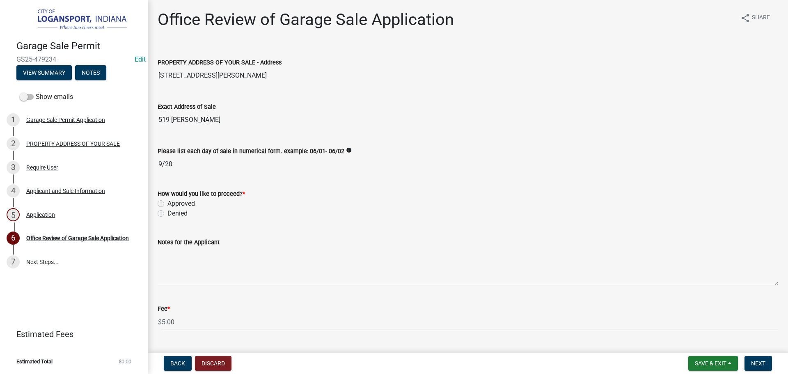
click at [167, 205] on label "Approved" at bounding box center [180, 204] width 27 height 10
click at [167, 204] on input "Approved" at bounding box center [169, 201] width 5 height 5
radio input "true"
click at [760, 366] on span "Next" at bounding box center [758, 363] width 14 height 7
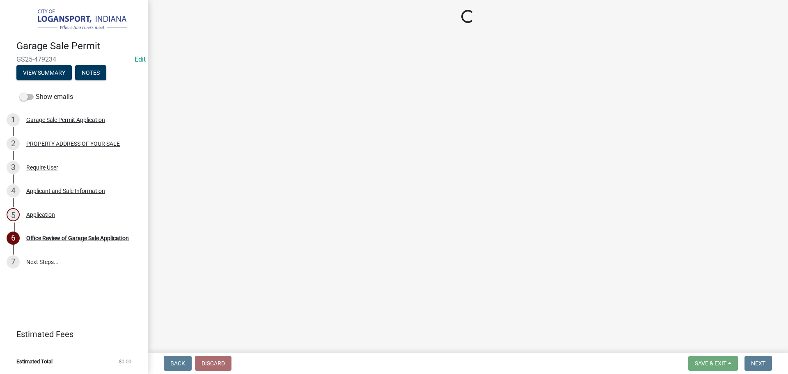
select select "3: 3"
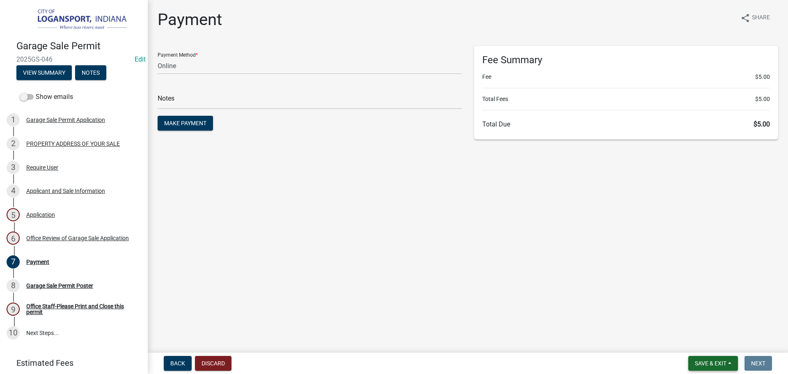
click at [717, 366] on span "Save & Exit" at bounding box center [711, 363] width 32 height 7
click at [704, 343] on button "Save & Exit" at bounding box center [705, 342] width 66 height 20
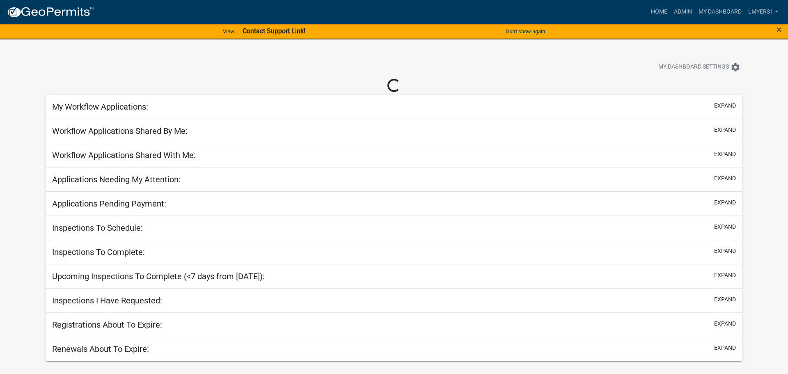
select select "2: 50"
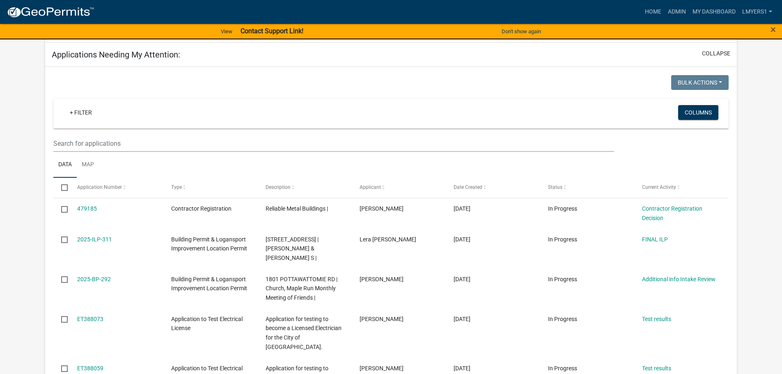
scroll to position [123, 0]
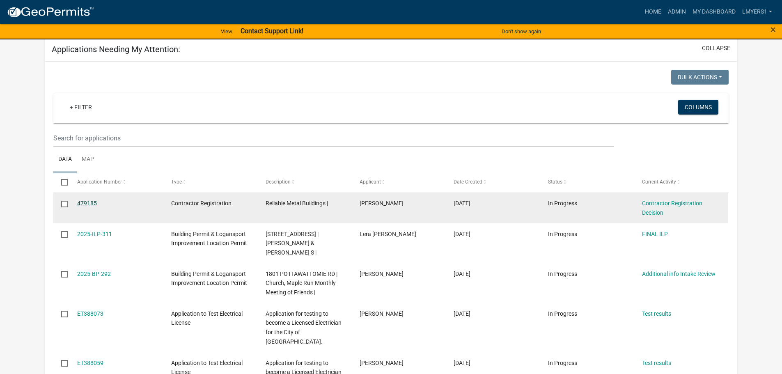
click at [92, 204] on link "479185" at bounding box center [87, 203] width 20 height 7
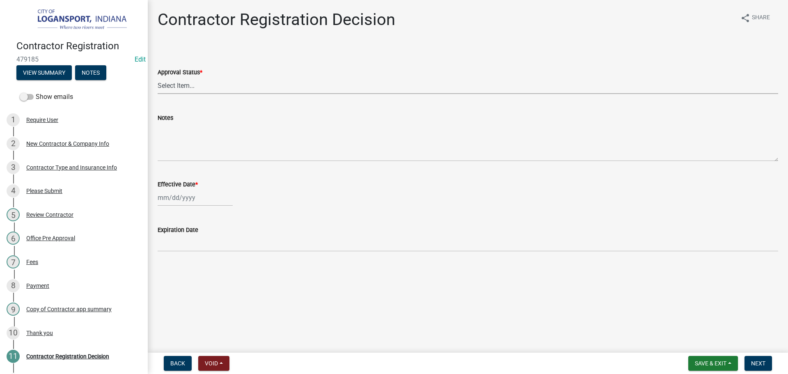
drag, startPoint x: 169, startPoint y: 82, endPoint x: 167, endPoint y: 91, distance: 8.7
click at [169, 82] on select "Select Item... Approved Denied" at bounding box center [468, 85] width 621 height 17
click at [158, 77] on select "Select Item... Approved Denied" at bounding box center [468, 85] width 621 height 17
select select "4b86b809-39dd-4c68-9f3d-fdb3e7050482"
click at [183, 208] on wm-data-entity-input "Effective Date *" at bounding box center [468, 191] width 621 height 46
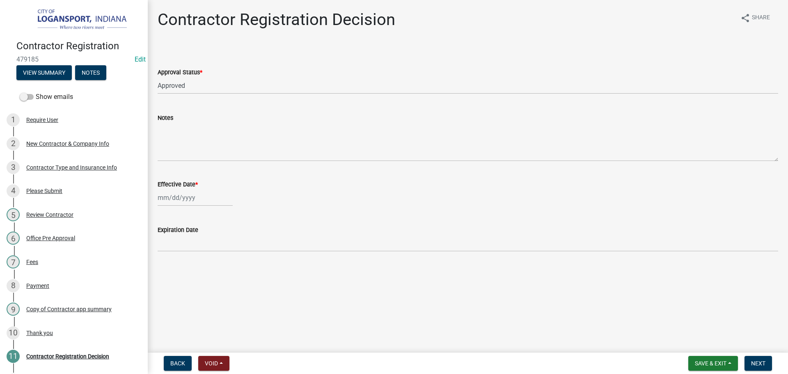
click at [180, 200] on div at bounding box center [195, 197] width 75 height 17
select select "9"
select select "2025"
click at [176, 271] on div "16" at bounding box center [178, 267] width 13 height 13
type input "09/16/2025"
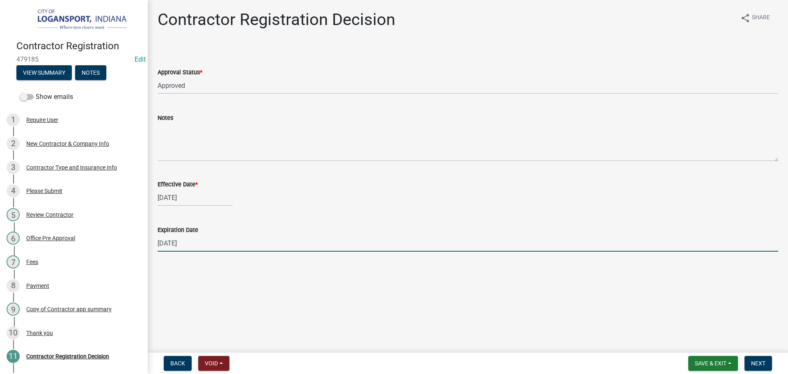
click at [184, 247] on input "12/31/2025" at bounding box center [468, 243] width 621 height 17
click at [185, 247] on input "12/31/2025" at bounding box center [468, 243] width 621 height 17
type input "05/15/2026"
click at [207, 264] on div "Contractor Registration Decision share Share Approval Status * Select Item... A…" at bounding box center [467, 138] width 633 height 257
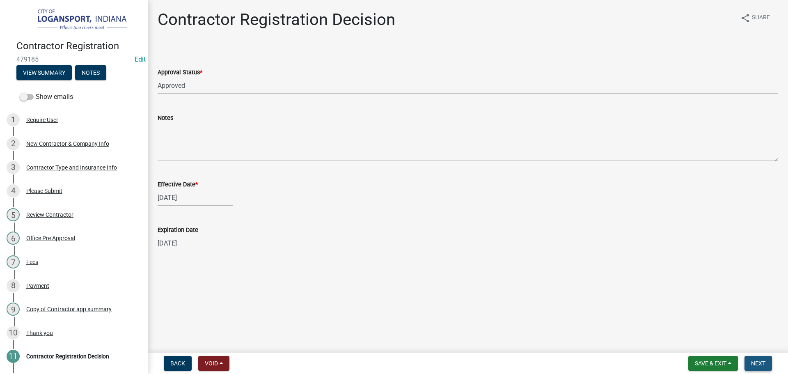
click at [761, 364] on span "Next" at bounding box center [758, 363] width 14 height 7
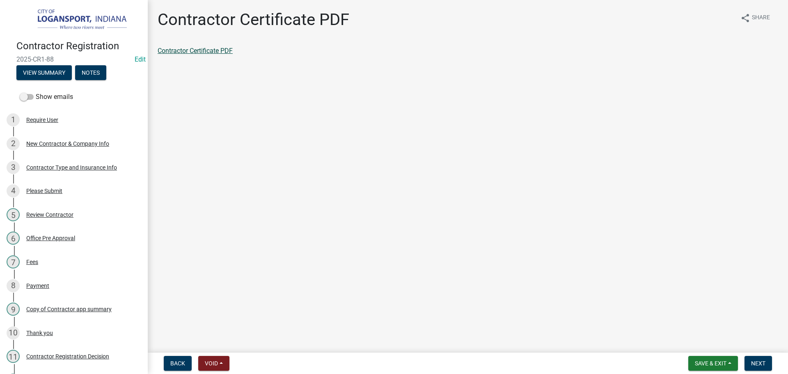
click at [173, 52] on link "Contractor Certificate PDF" at bounding box center [195, 51] width 75 height 8
click at [760, 364] on span "Next" at bounding box center [758, 363] width 14 height 7
click at [183, 54] on link "Contractor app summary" at bounding box center [194, 51] width 72 height 8
click at [761, 368] on button "Next" at bounding box center [757, 363] width 27 height 15
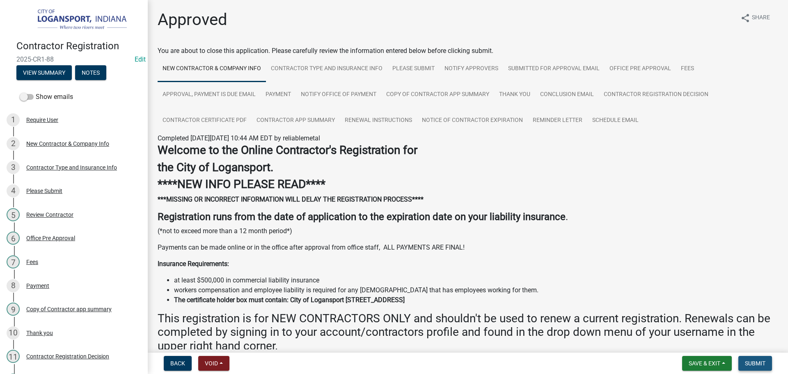
drag, startPoint x: 760, startPoint y: 358, endPoint x: 751, endPoint y: 357, distance: 9.9
click at [761, 358] on button "Submit" at bounding box center [755, 363] width 34 height 15
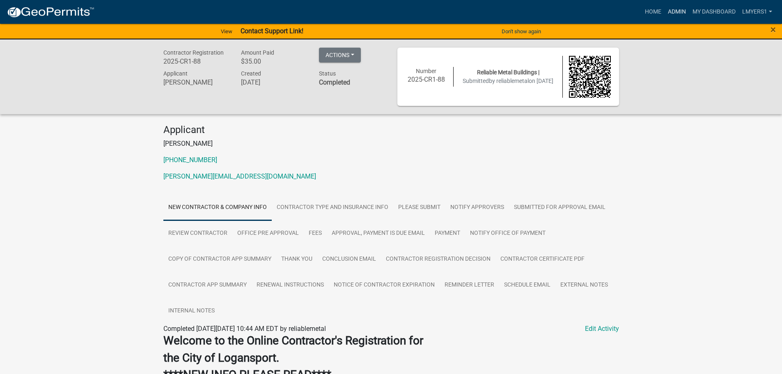
click at [682, 9] on link "Admin" at bounding box center [676, 12] width 25 height 16
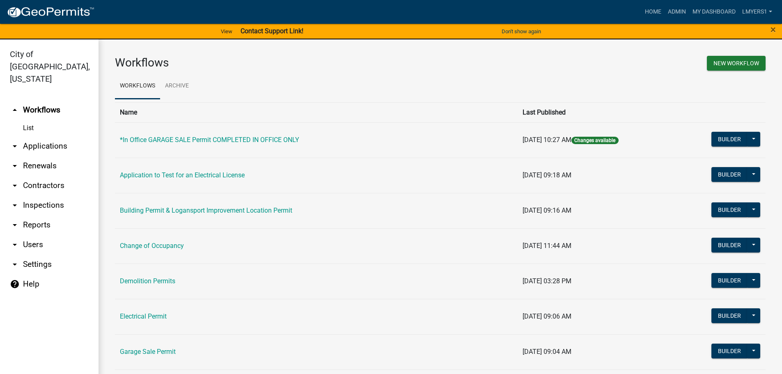
click at [41, 176] on link "arrow_drop_down Contractors" at bounding box center [49, 186] width 98 height 20
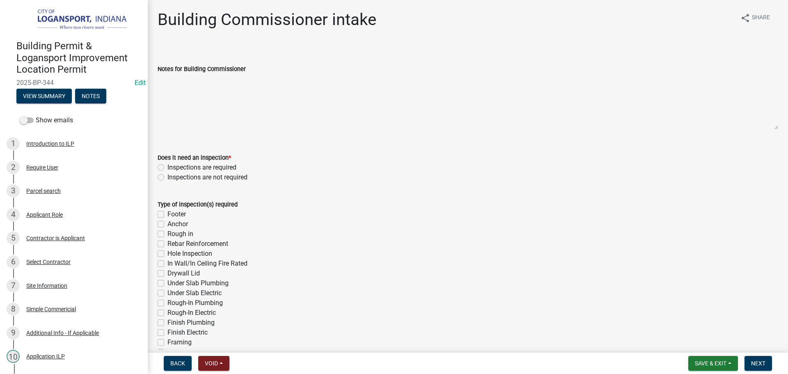
scroll to position [41, 0]
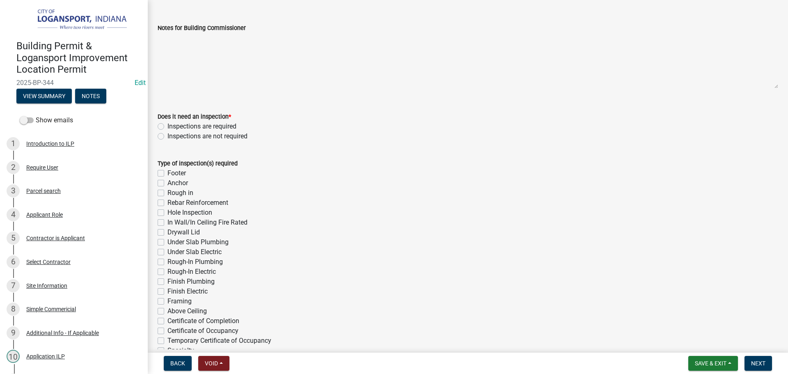
click at [167, 126] on label "Inspections are required" at bounding box center [201, 126] width 69 height 10
click at [167, 126] on input "Inspections are required" at bounding box center [169, 123] width 5 height 5
radio input "true"
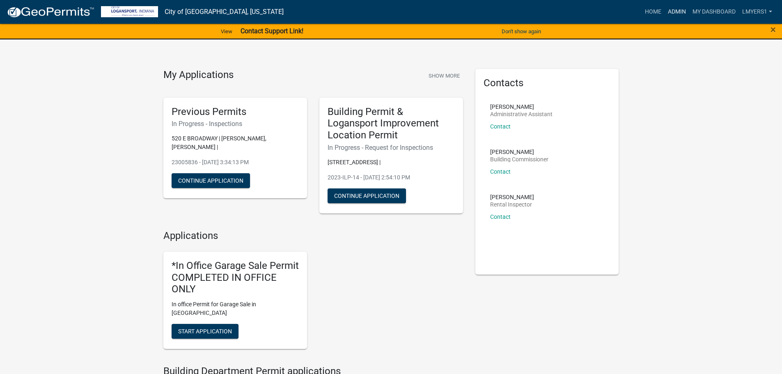
click at [676, 6] on link "Admin" at bounding box center [676, 12] width 25 height 16
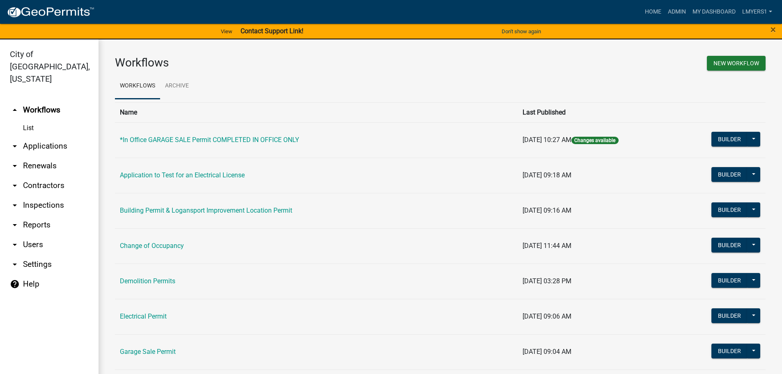
click at [648, 78] on ul "Workflows Archive" at bounding box center [440, 86] width 651 height 26
click at [650, 85] on ul "Workflows Archive" at bounding box center [440, 86] width 651 height 26
click at [659, 11] on link "Home" at bounding box center [652, 12] width 23 height 16
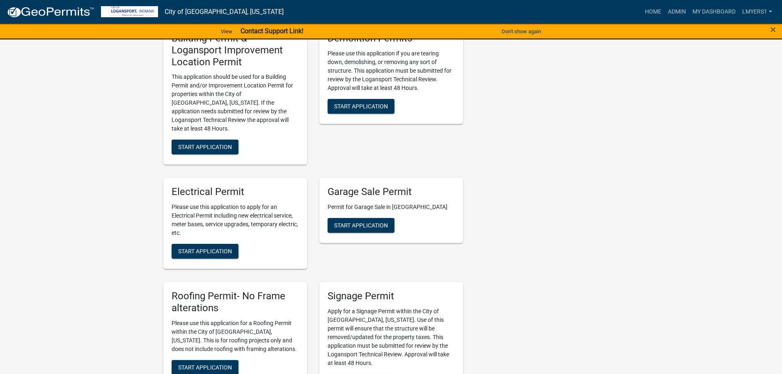
scroll to position [575, 0]
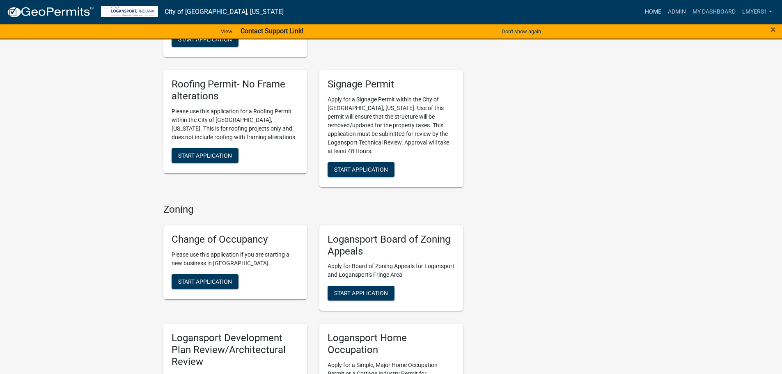
click at [652, 11] on link "Home" at bounding box center [652, 12] width 23 height 16
click at [676, 14] on link "Admin" at bounding box center [676, 12] width 25 height 16
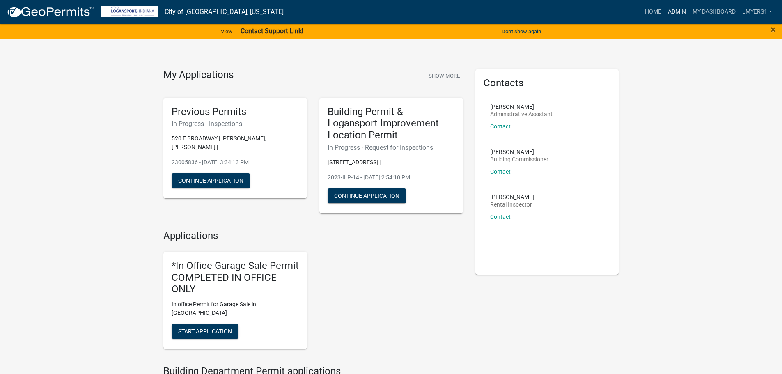
click at [677, 11] on link "Admin" at bounding box center [676, 12] width 25 height 16
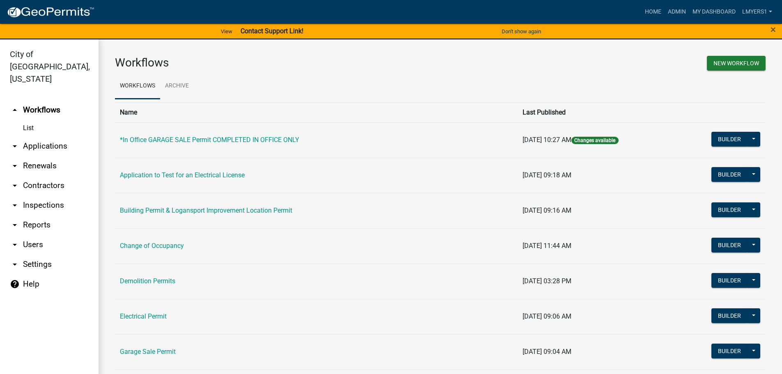
click at [34, 136] on link "arrow_drop_down Applications" at bounding box center [49, 146] width 98 height 20
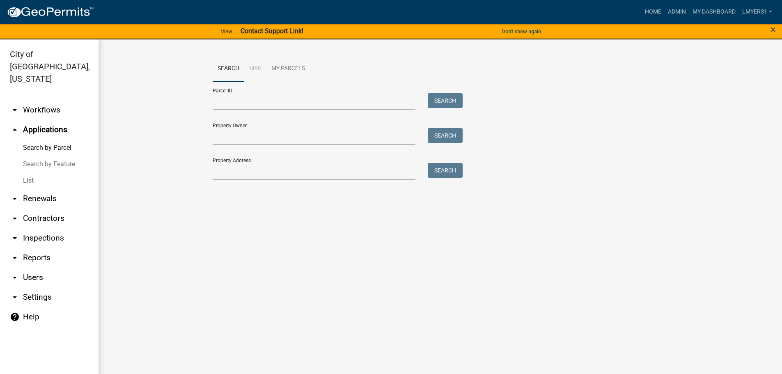
click at [27, 172] on link "List" at bounding box center [49, 180] width 98 height 16
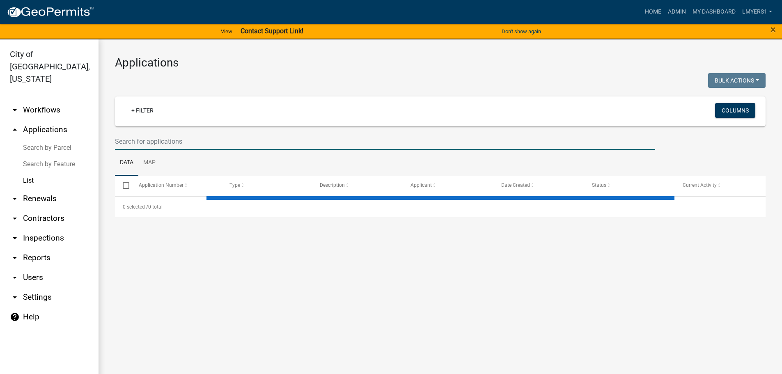
click at [133, 146] on input "text" at bounding box center [385, 141] width 540 height 17
select select "3: 100"
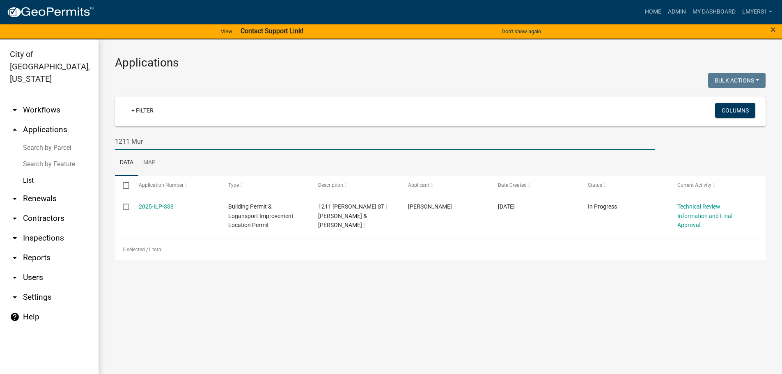
type input "1211 Mur"
click at [159, 144] on input "1211 Mur" at bounding box center [385, 141] width 540 height 17
